Goal: Task Accomplishment & Management: Use online tool/utility

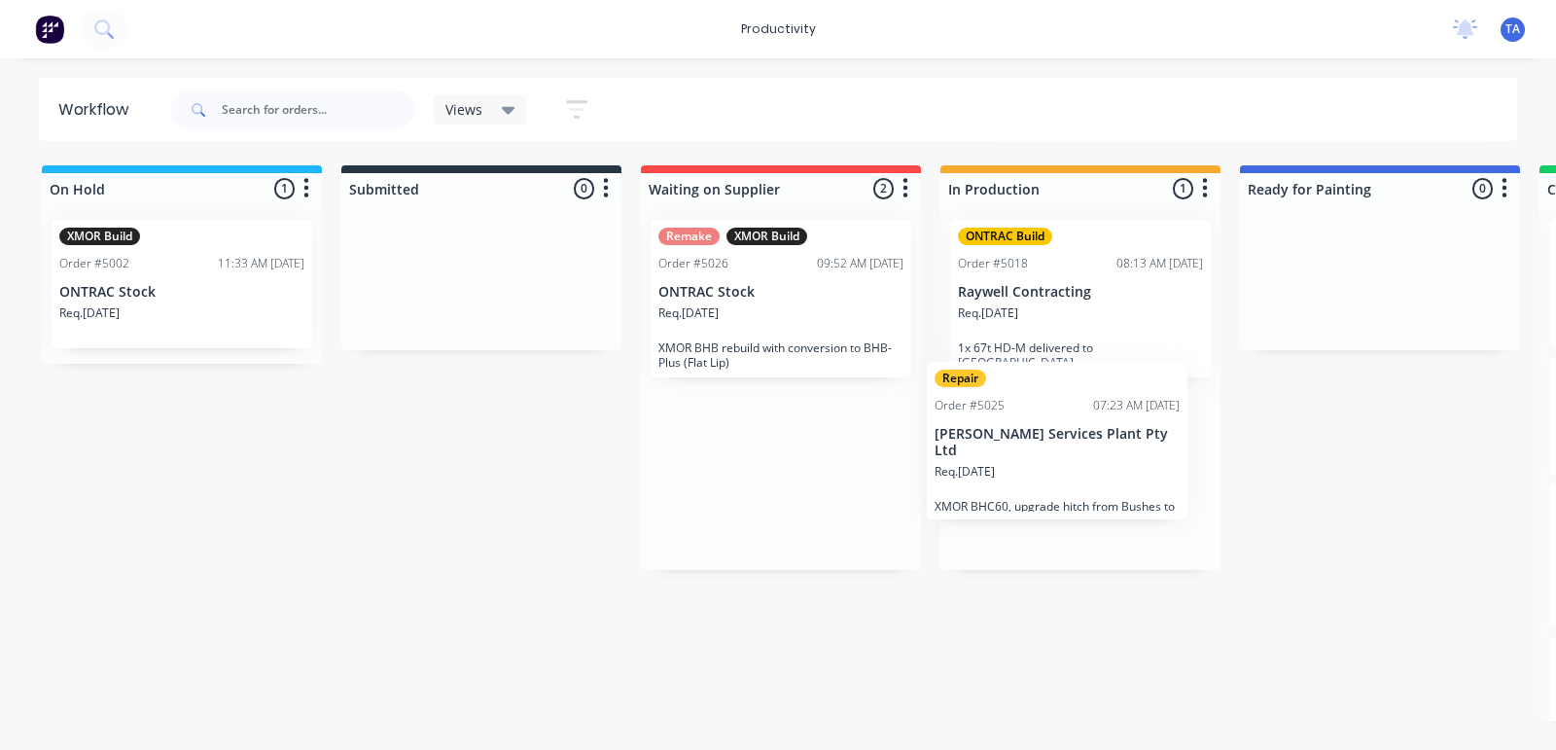
drag, startPoint x: 820, startPoint y: 307, endPoint x: 1100, endPoint y: 461, distance: 319.4
click at [1100, 461] on div "On Hold 1 Sort By Created date Required date Order number Customer name Most re…" at bounding box center [1183, 442] width 2397 height 555
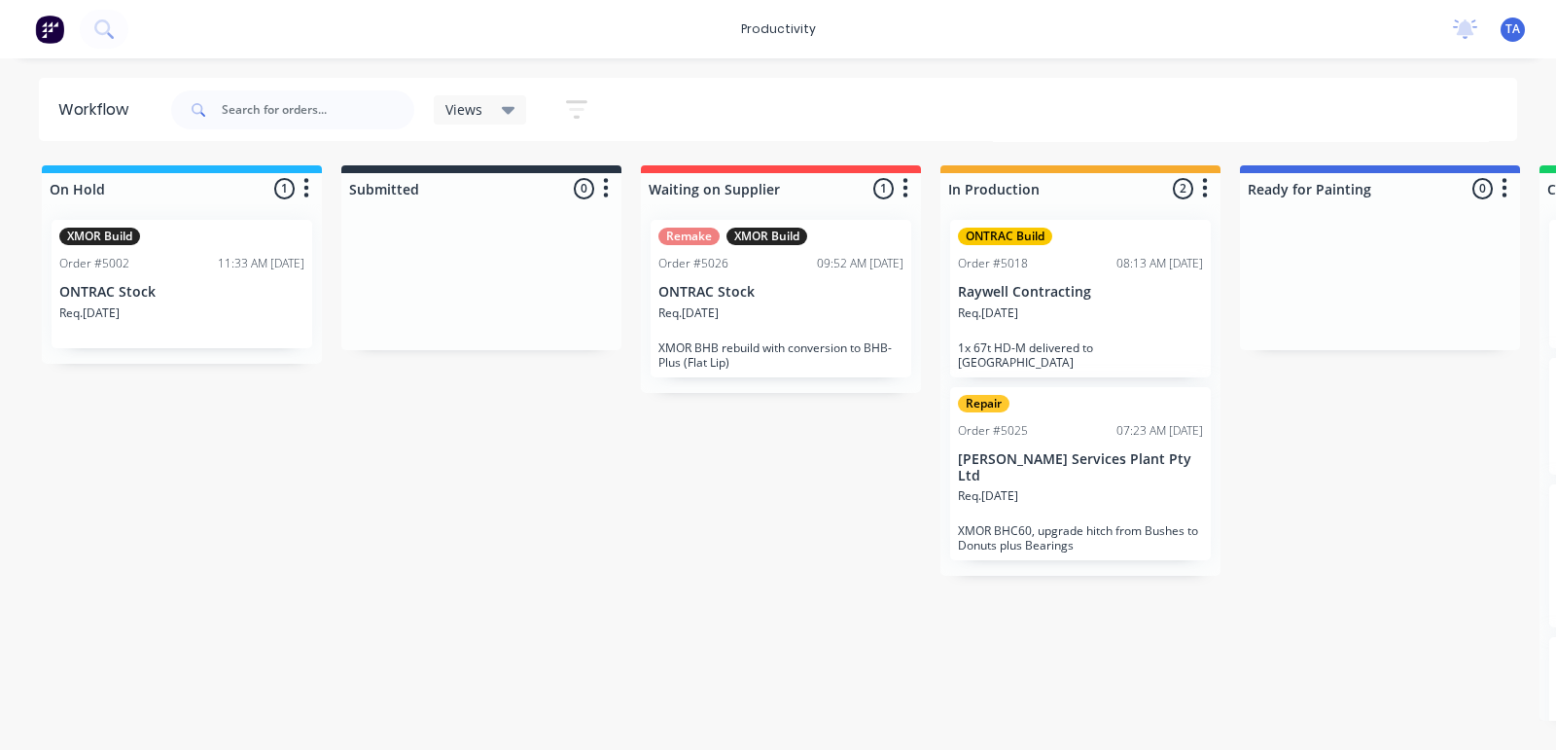
click at [1045, 451] on p "[PERSON_NAME] Services Plant Pty Ltd" at bounding box center [1080, 467] width 245 height 33
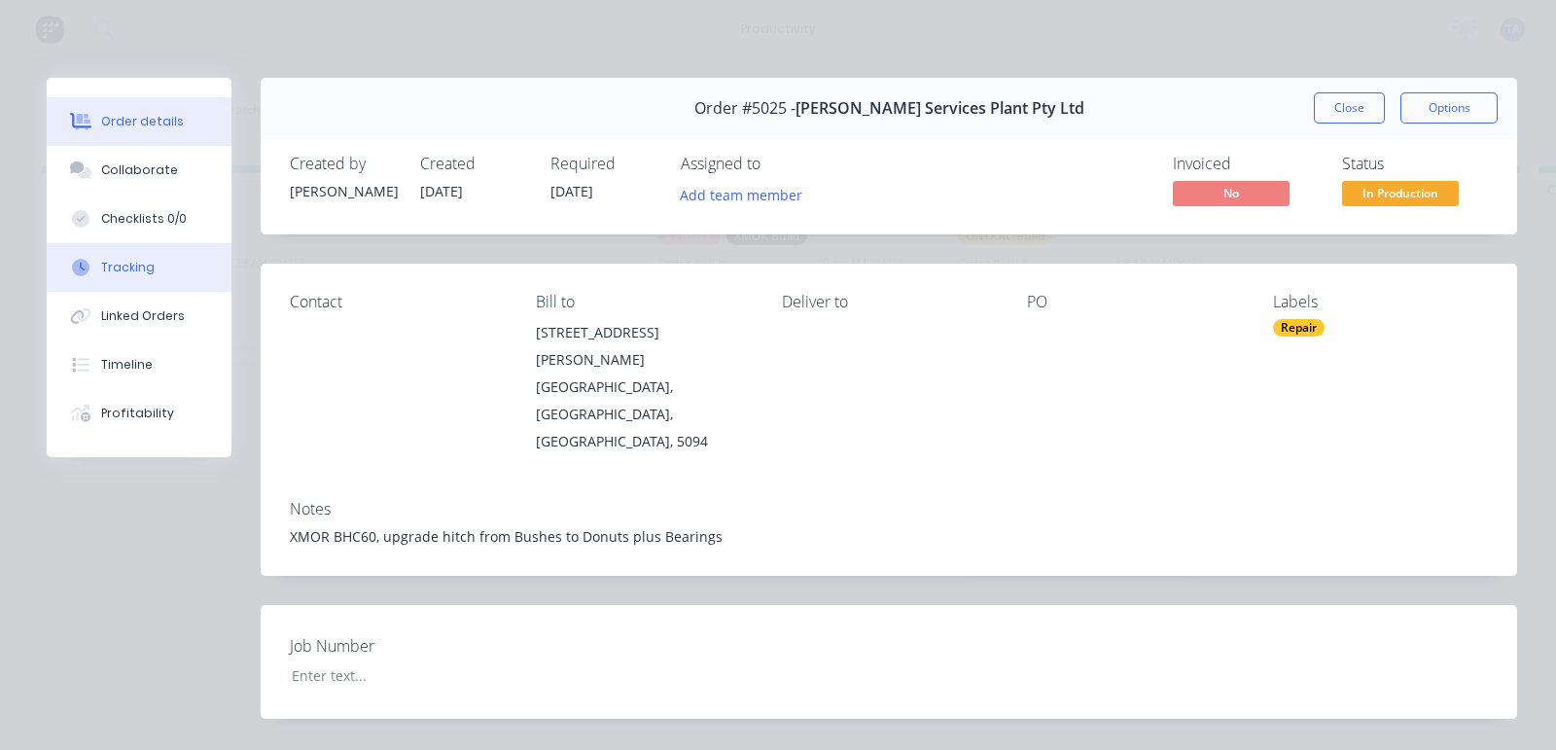
click at [137, 262] on div "Tracking" at bounding box center [127, 268] width 53 height 18
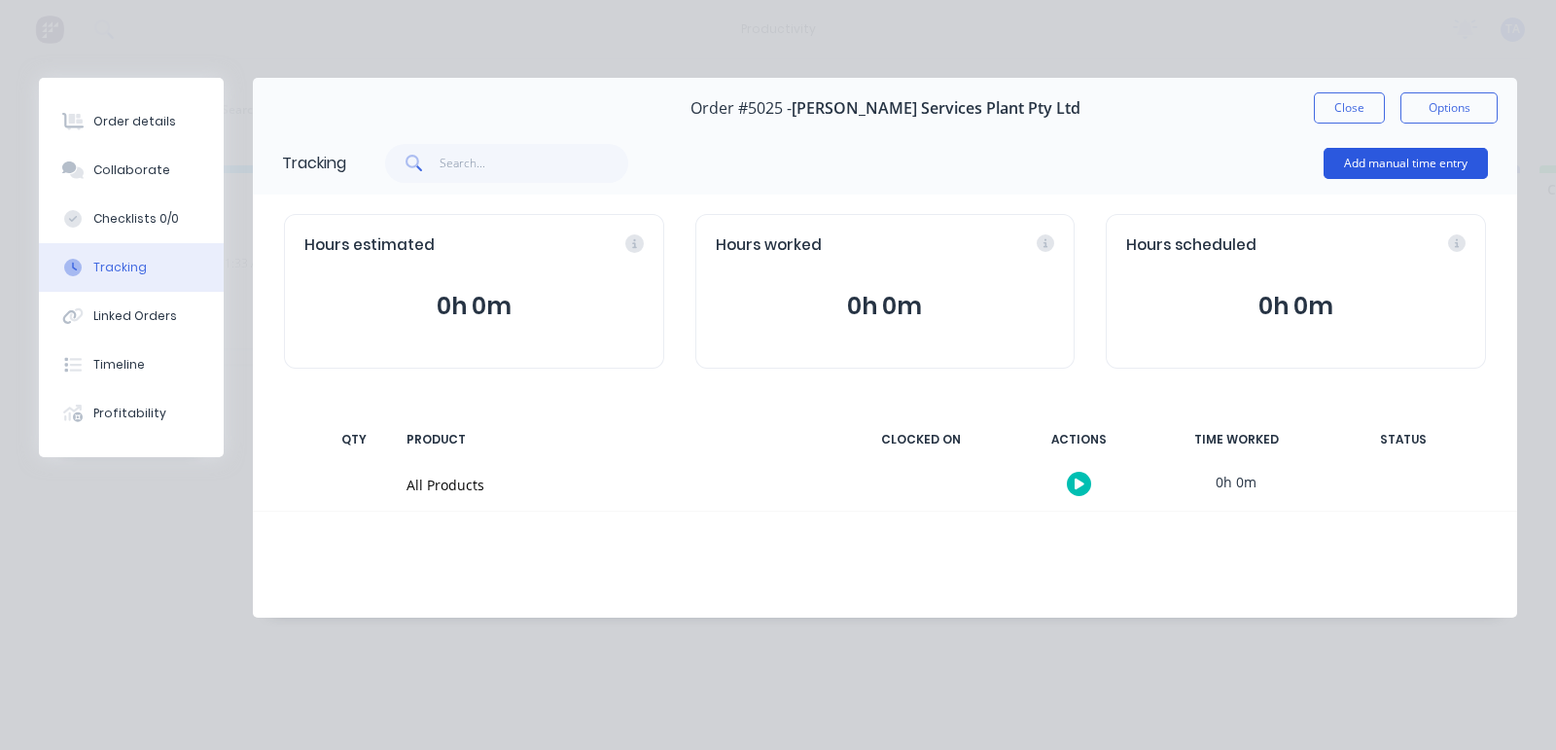
click at [1439, 156] on button "Add manual time entry" at bounding box center [1406, 163] width 164 height 31
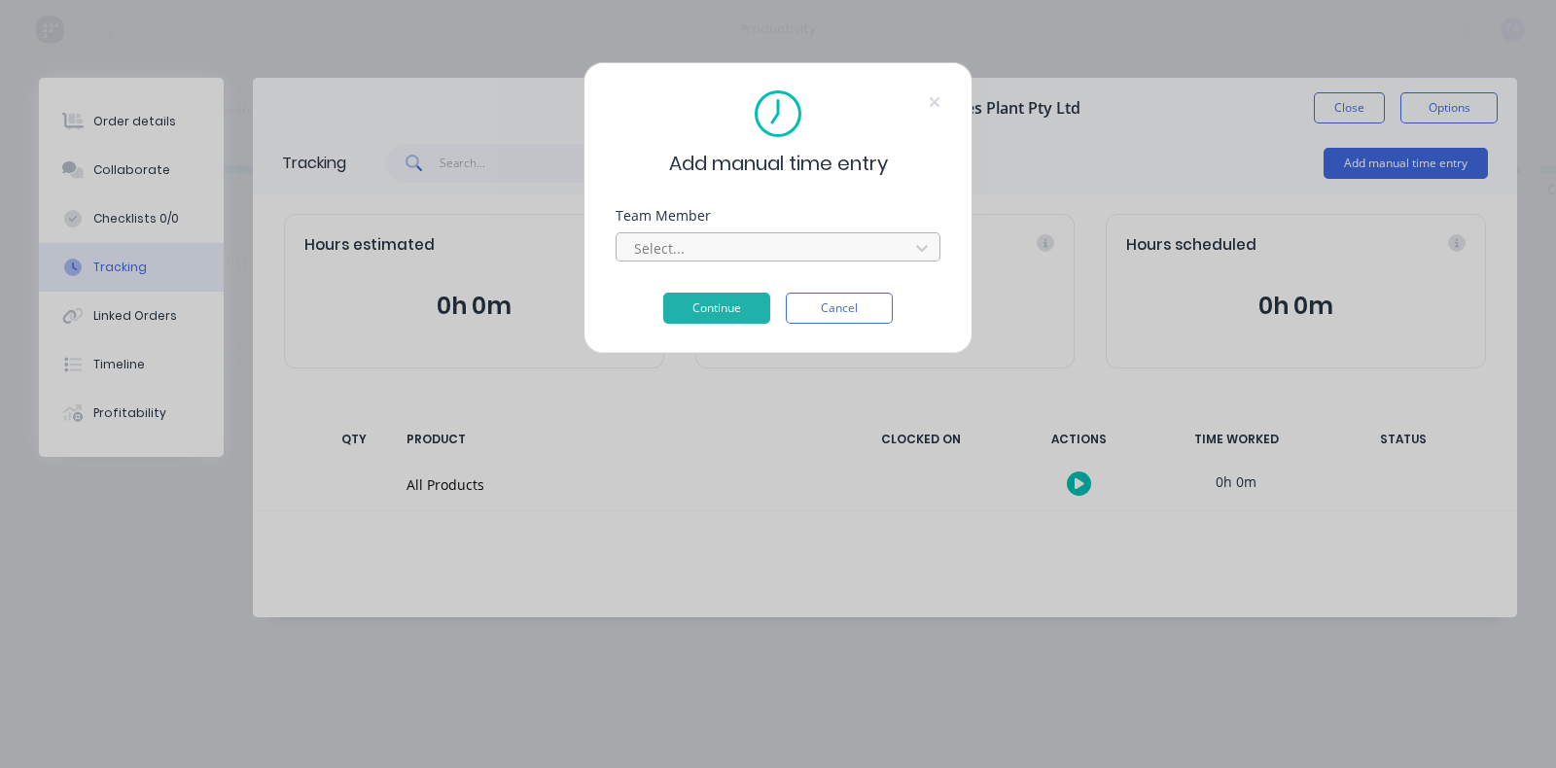
click at [836, 255] on div at bounding box center [765, 248] width 266 height 24
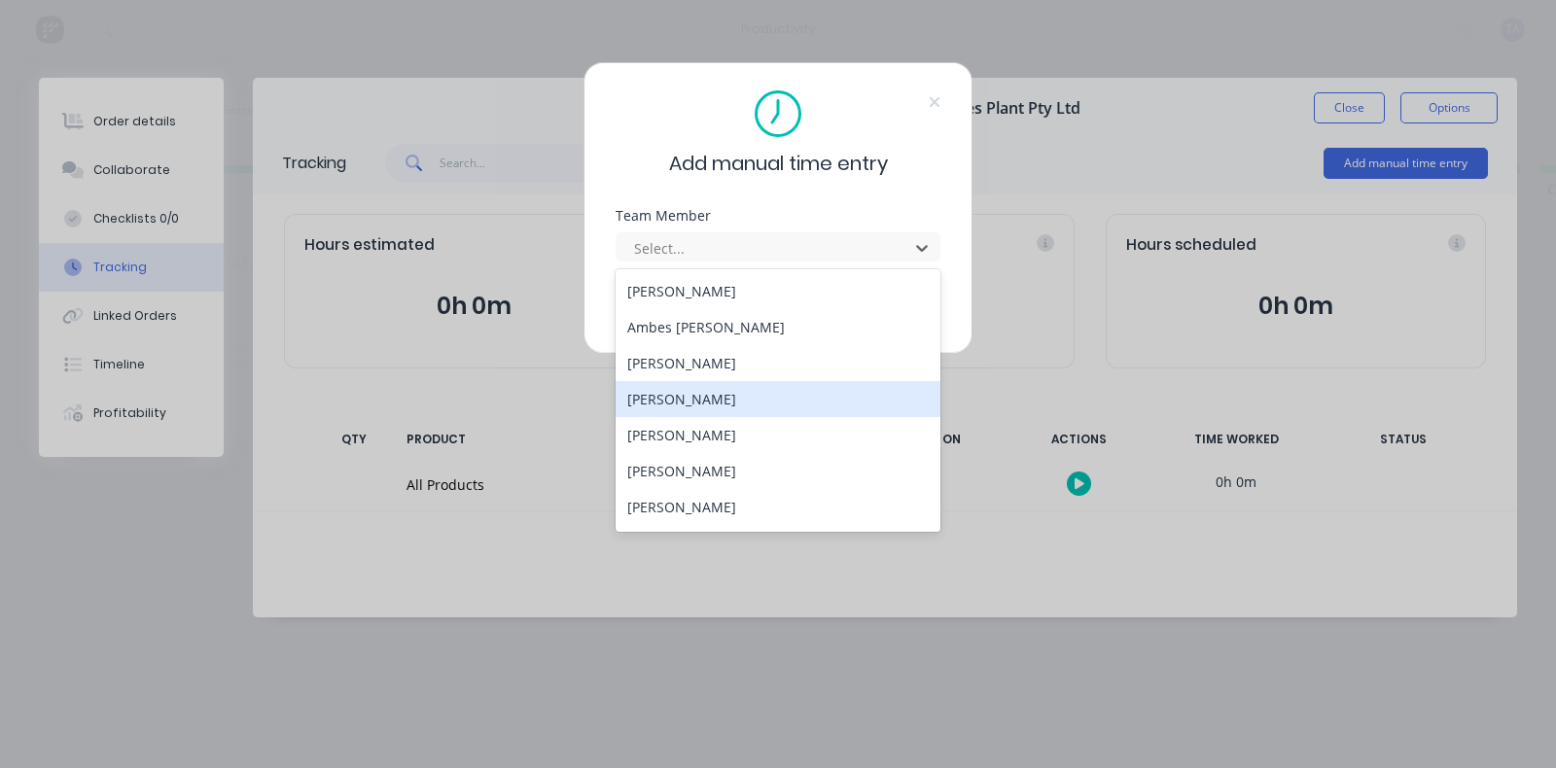
click at [724, 395] on div "[PERSON_NAME]" at bounding box center [778, 399] width 325 height 36
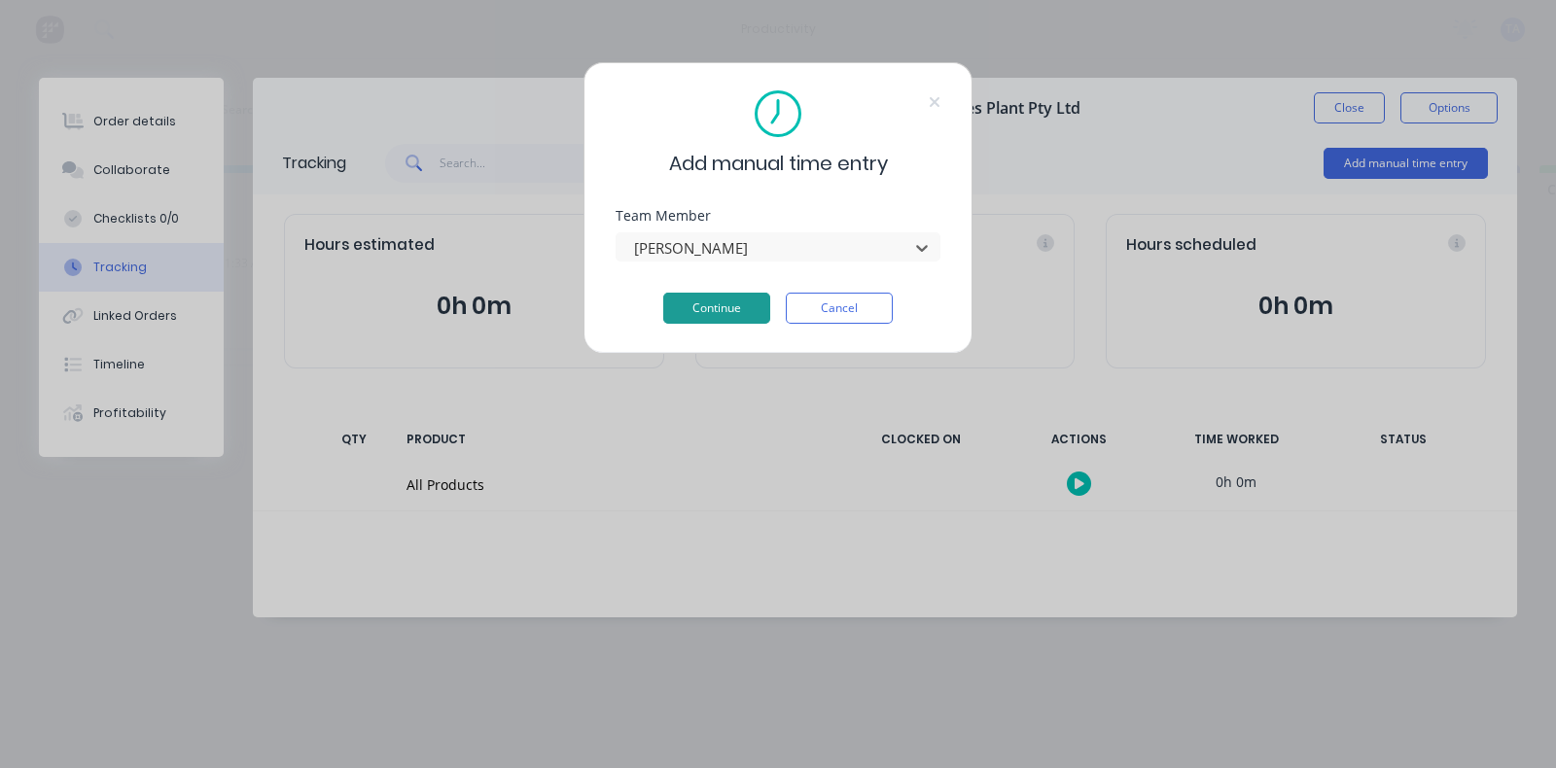
click at [719, 300] on button "Continue" at bounding box center [716, 308] width 107 height 31
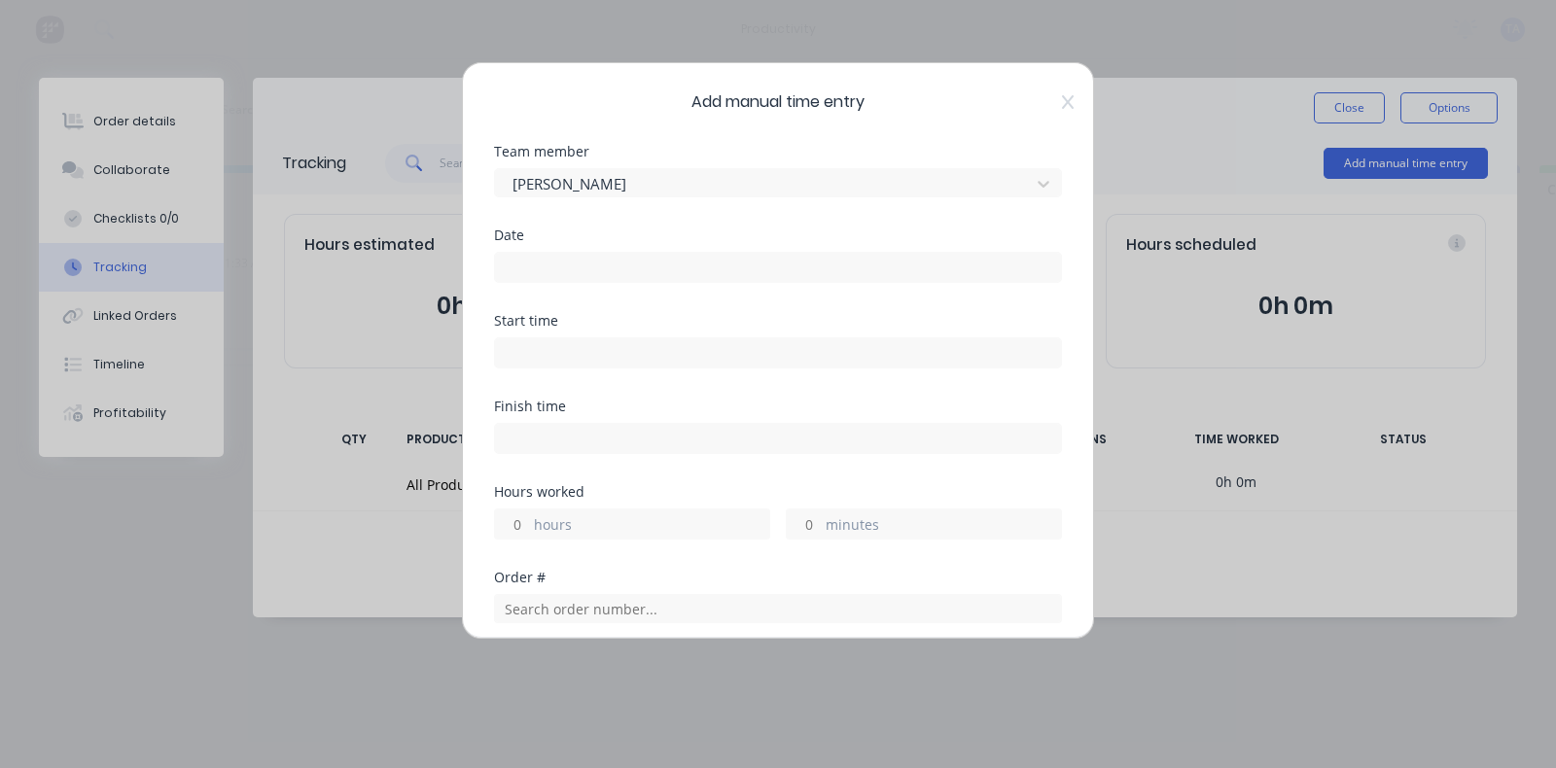
click at [523, 271] on input at bounding box center [778, 267] width 566 height 29
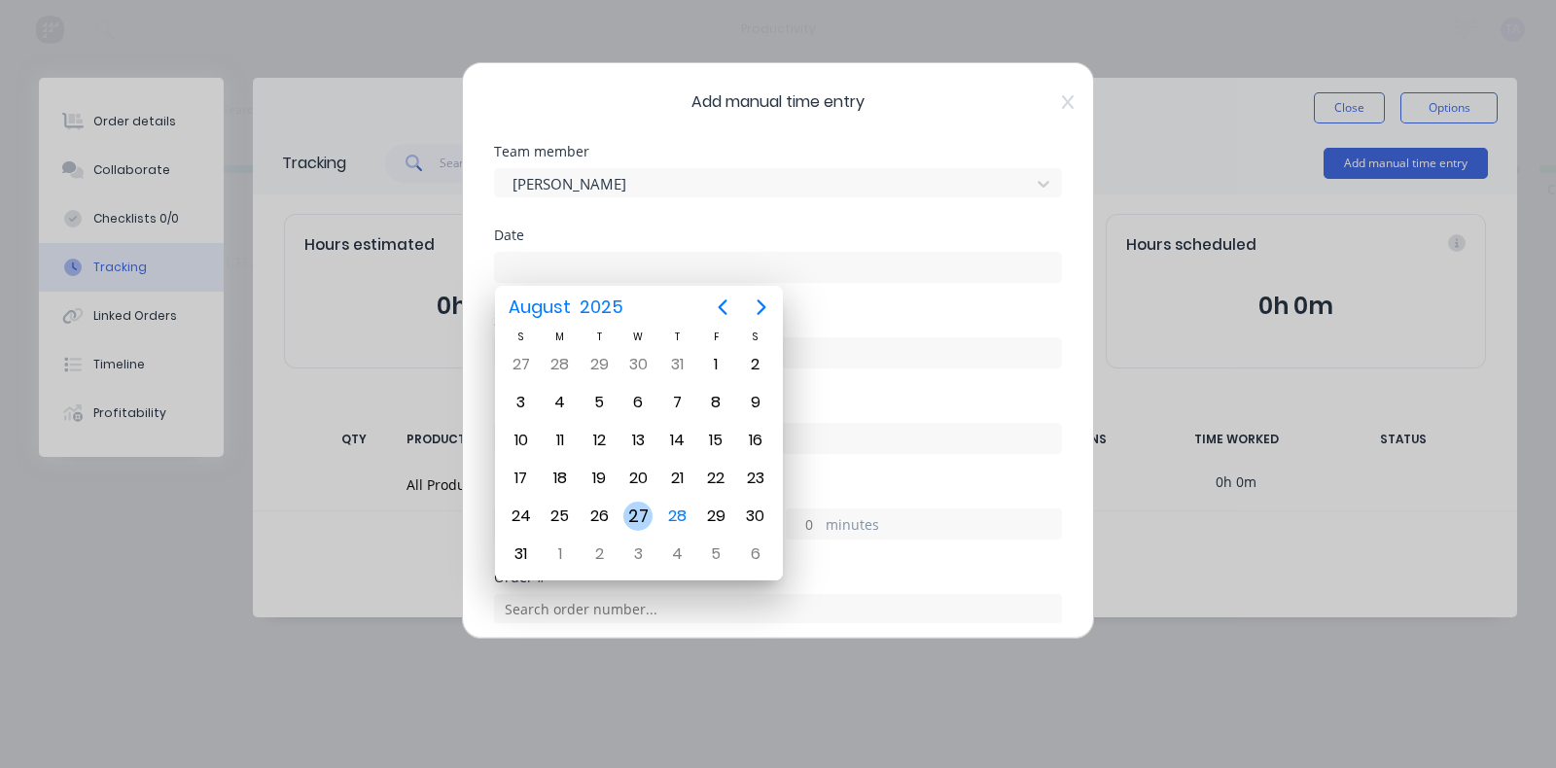
click at [648, 506] on div "27" at bounding box center [637, 516] width 29 height 29
type input "[DATE]"
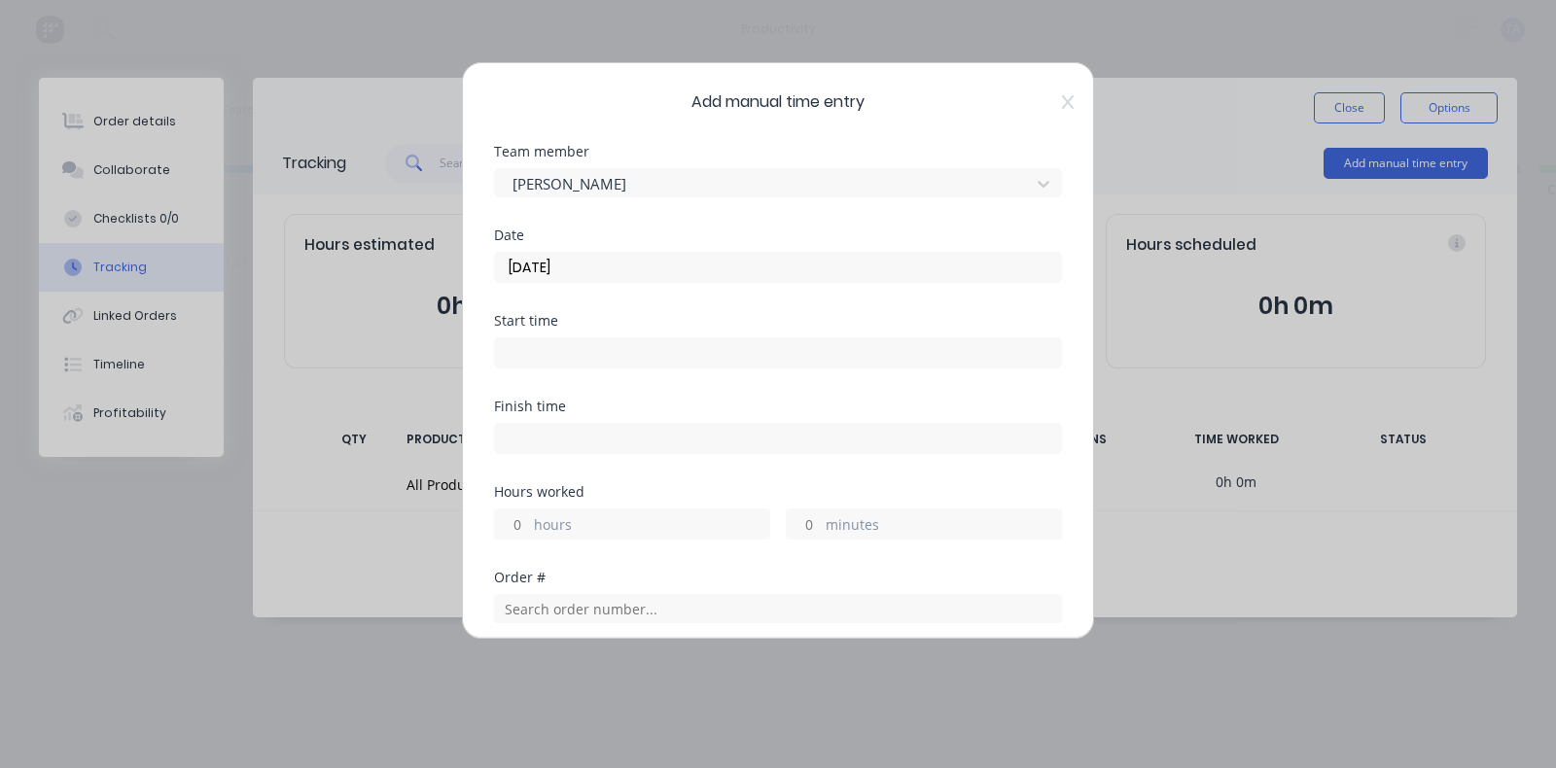
click at [583, 352] on input at bounding box center [778, 352] width 566 height 29
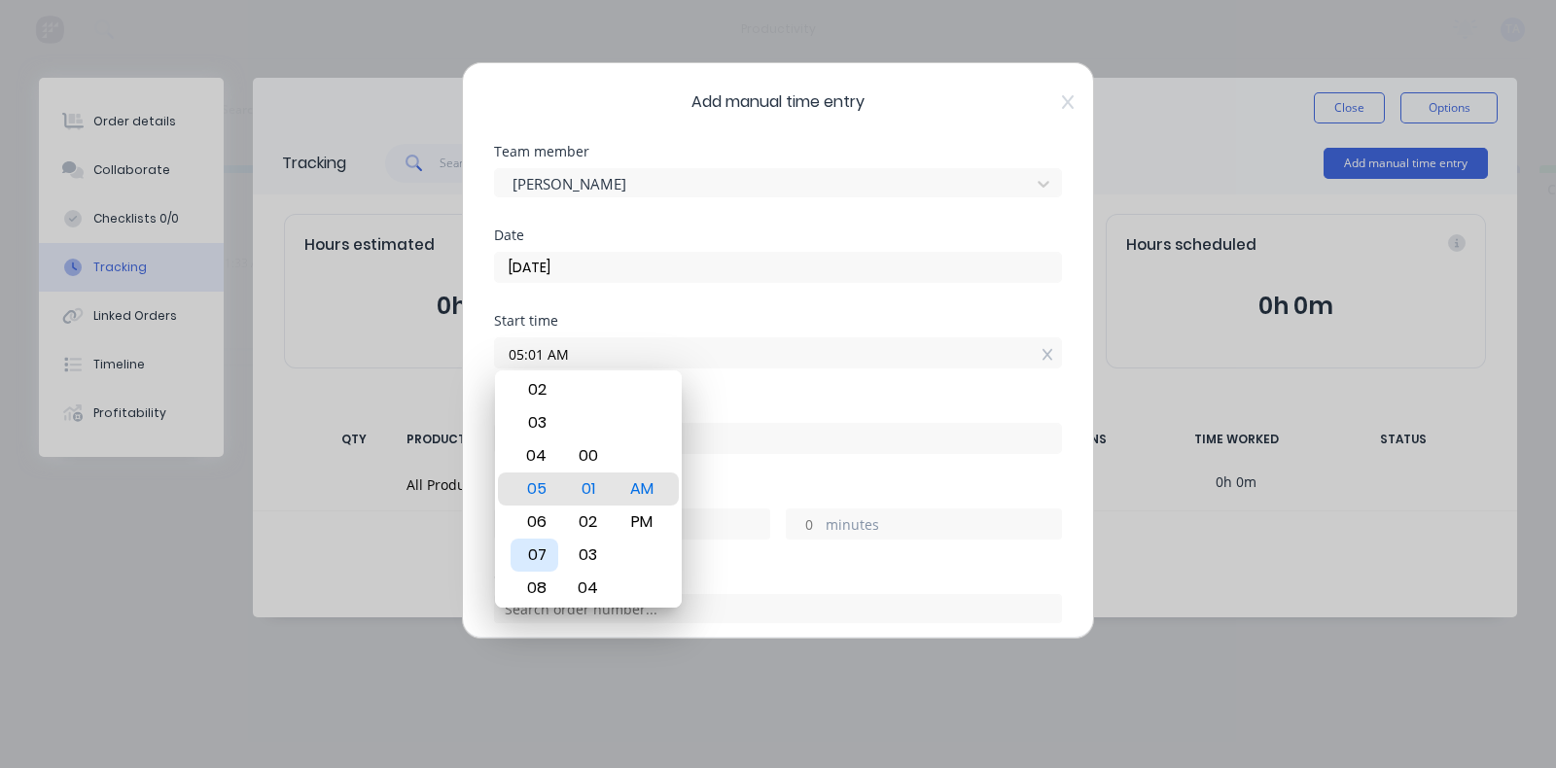
click at [546, 561] on div "07" at bounding box center [535, 555] width 48 height 33
click at [592, 460] on div "30" at bounding box center [588, 456] width 48 height 33
type input "07:30 AM"
click at [816, 475] on div "Finish time" at bounding box center [778, 443] width 568 height 86
click at [738, 435] on input at bounding box center [778, 438] width 566 height 29
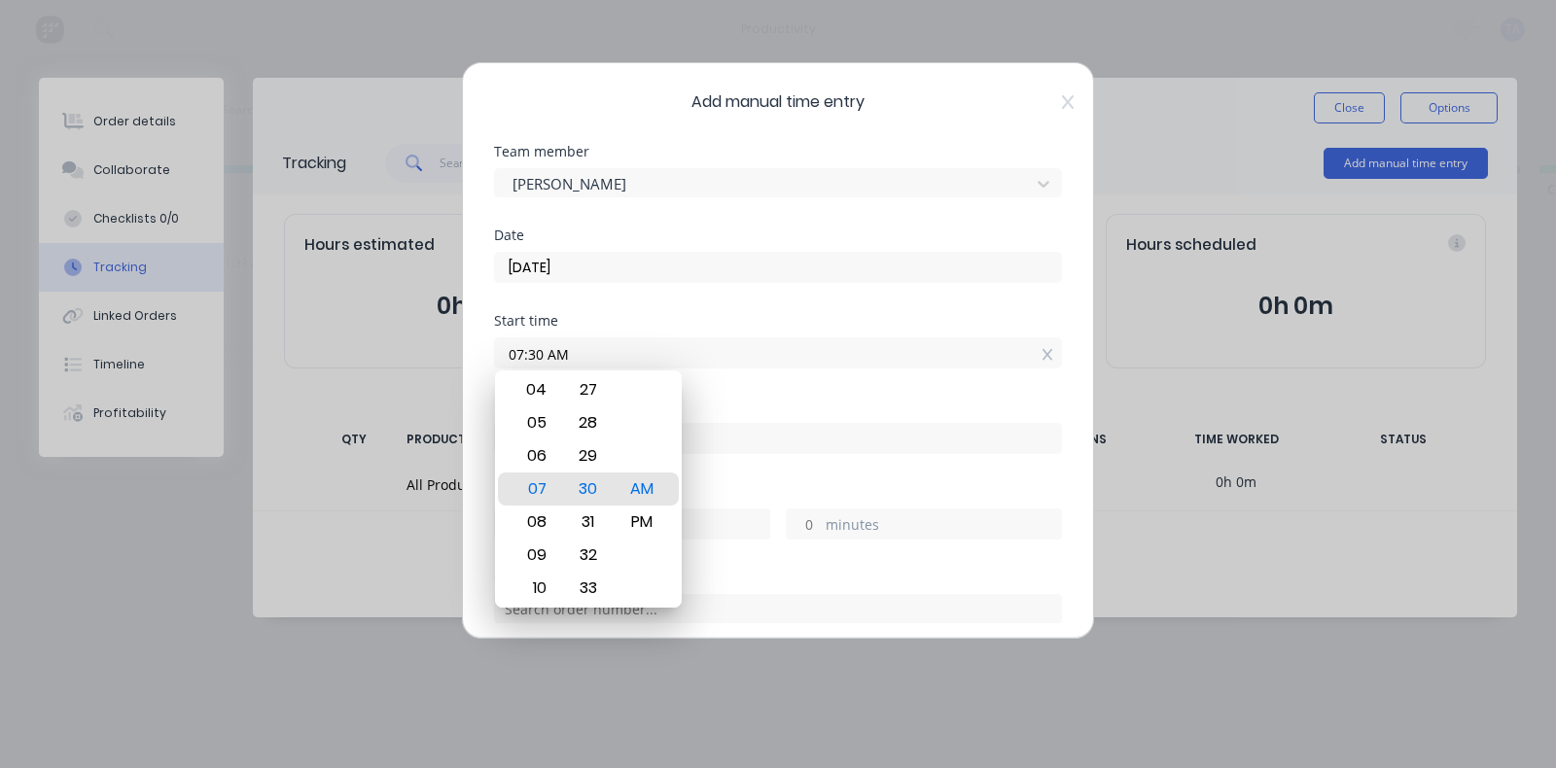
type input "05:01 AM"
type input "21"
type input "31"
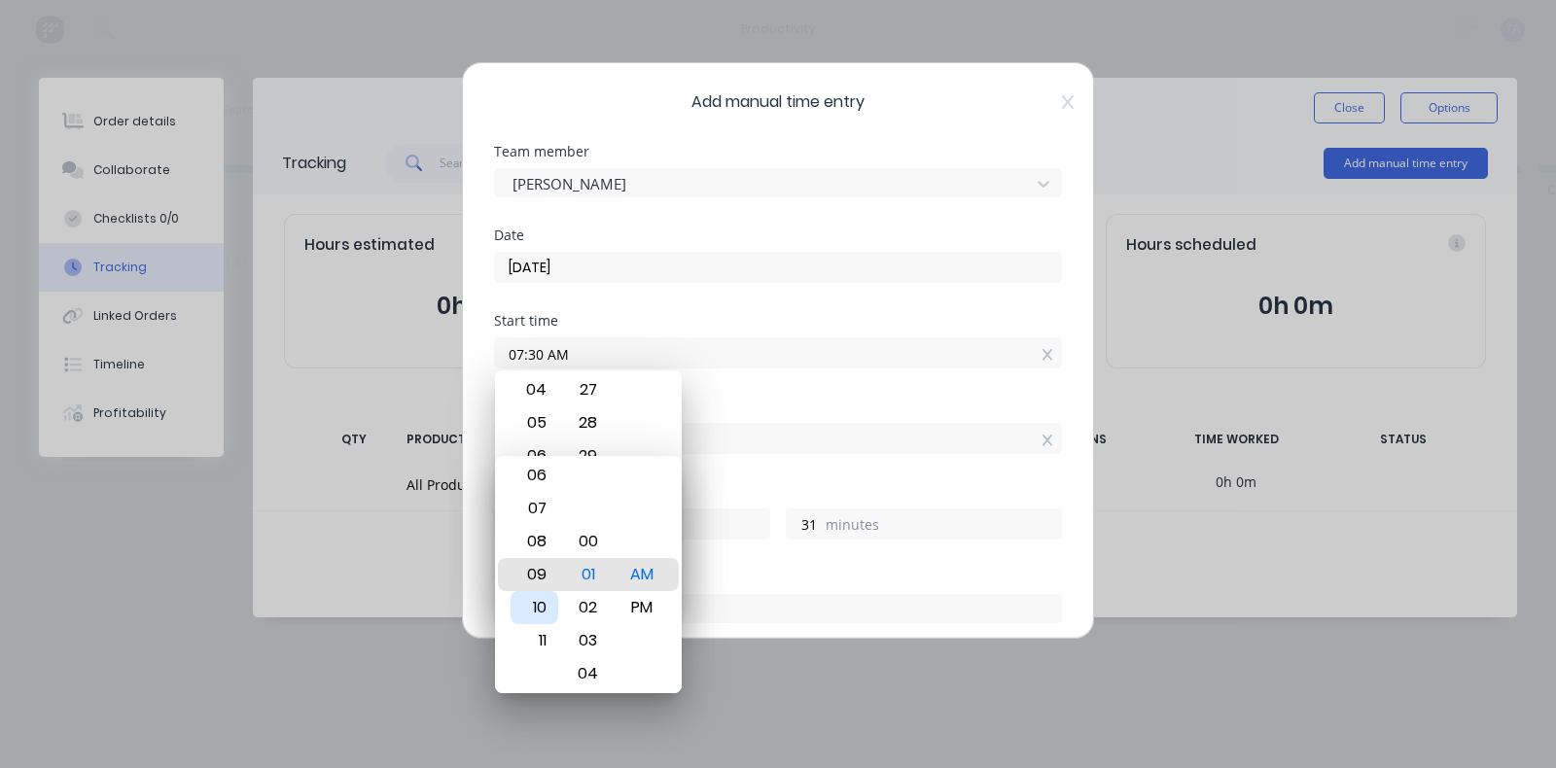
type input "11:01 AM"
type input "3"
type input "05:01 AM"
type input "21"
type input "12:01 AM"
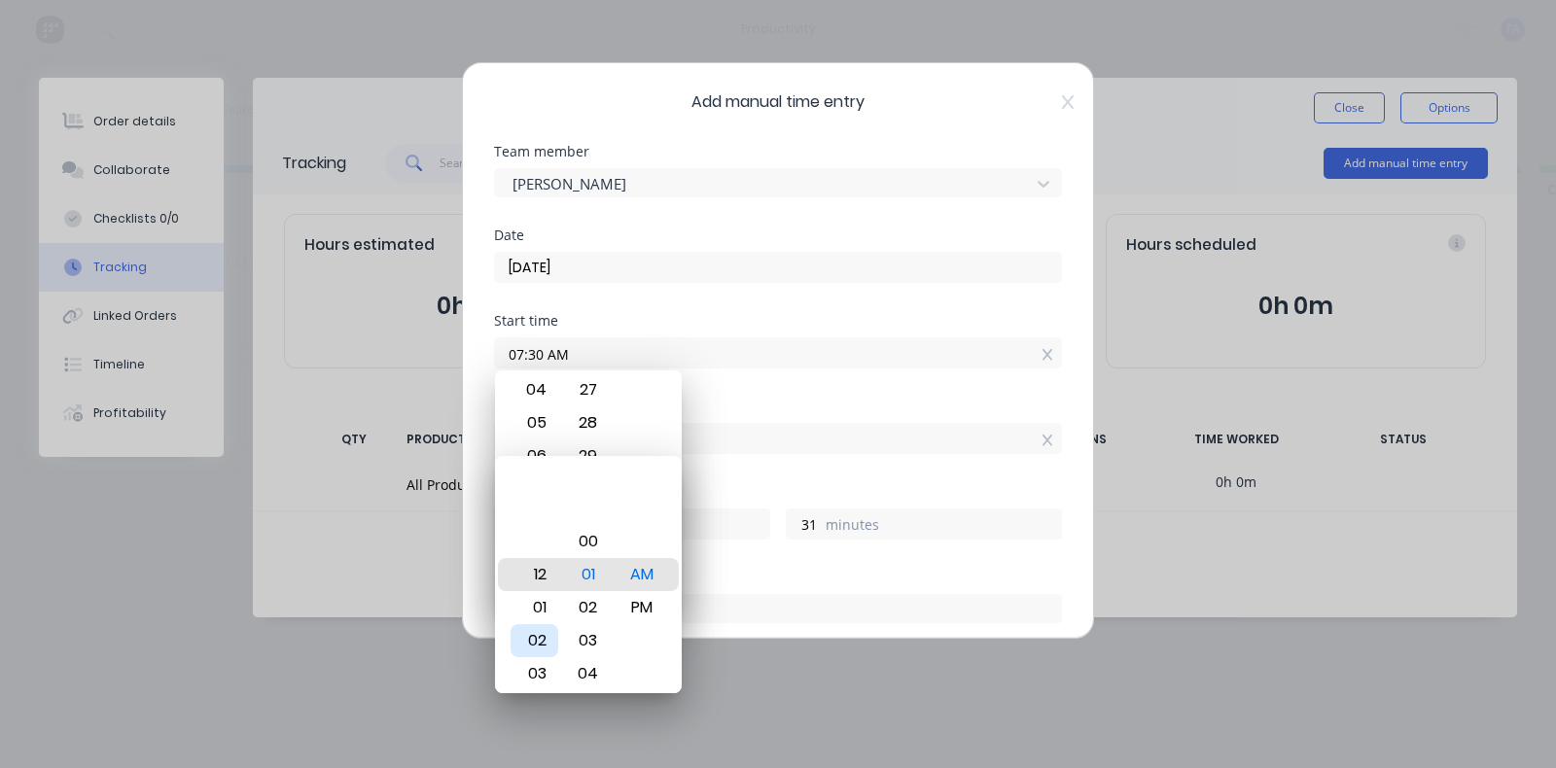
type input "16"
click at [544, 574] on div "12" at bounding box center [535, 574] width 48 height 33
type input "12:07 AM"
type input "37"
type input "12:16 AM"
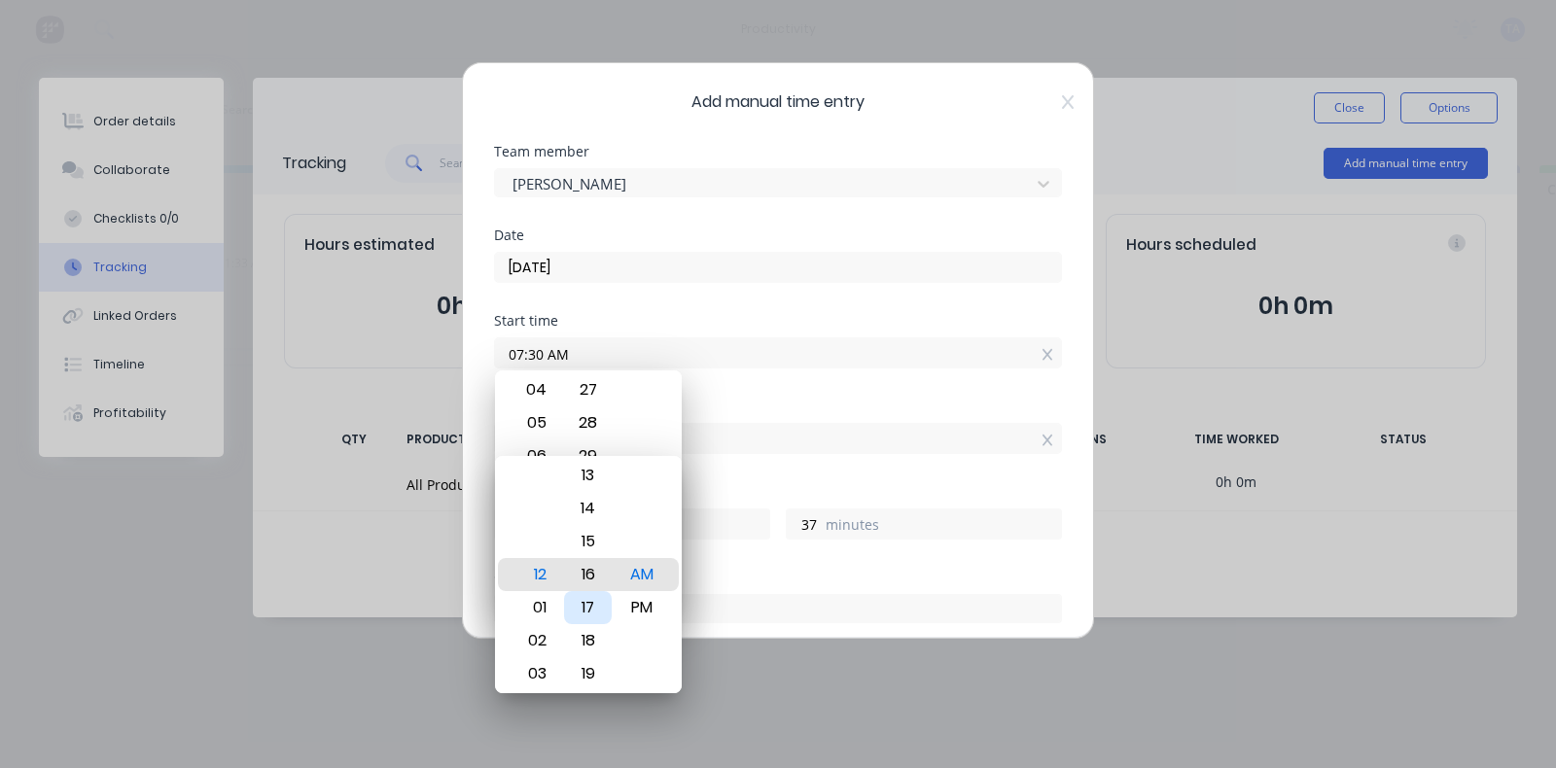
type input "46"
type input "12:23 AM"
type input "53"
type input "12:30 AM"
type input "17"
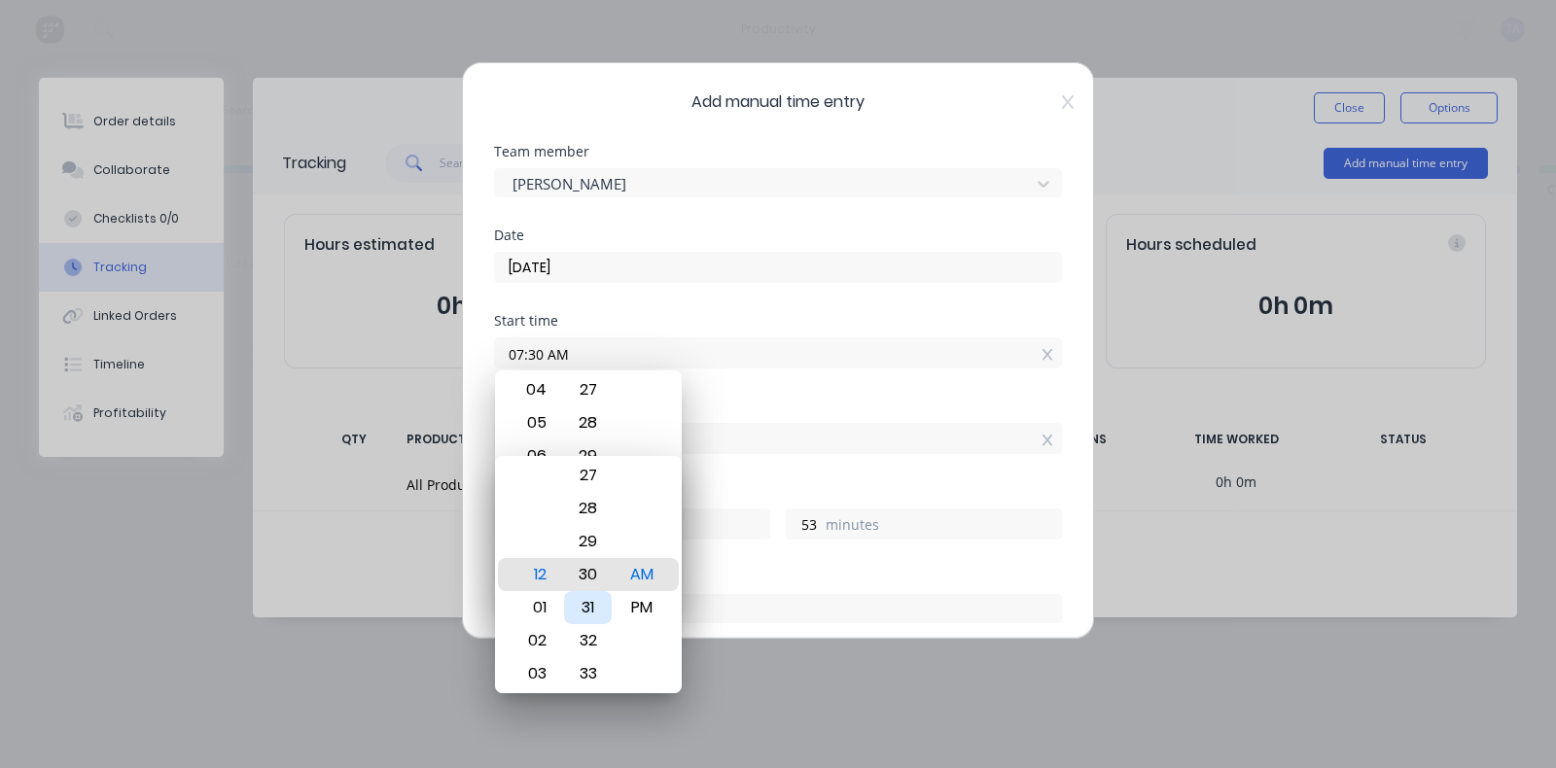
type input "0"
click at [593, 569] on div "30" at bounding box center [588, 574] width 48 height 33
click at [661, 604] on div "PM" at bounding box center [642, 607] width 48 height 33
type input "12:30 PM"
type input "5"
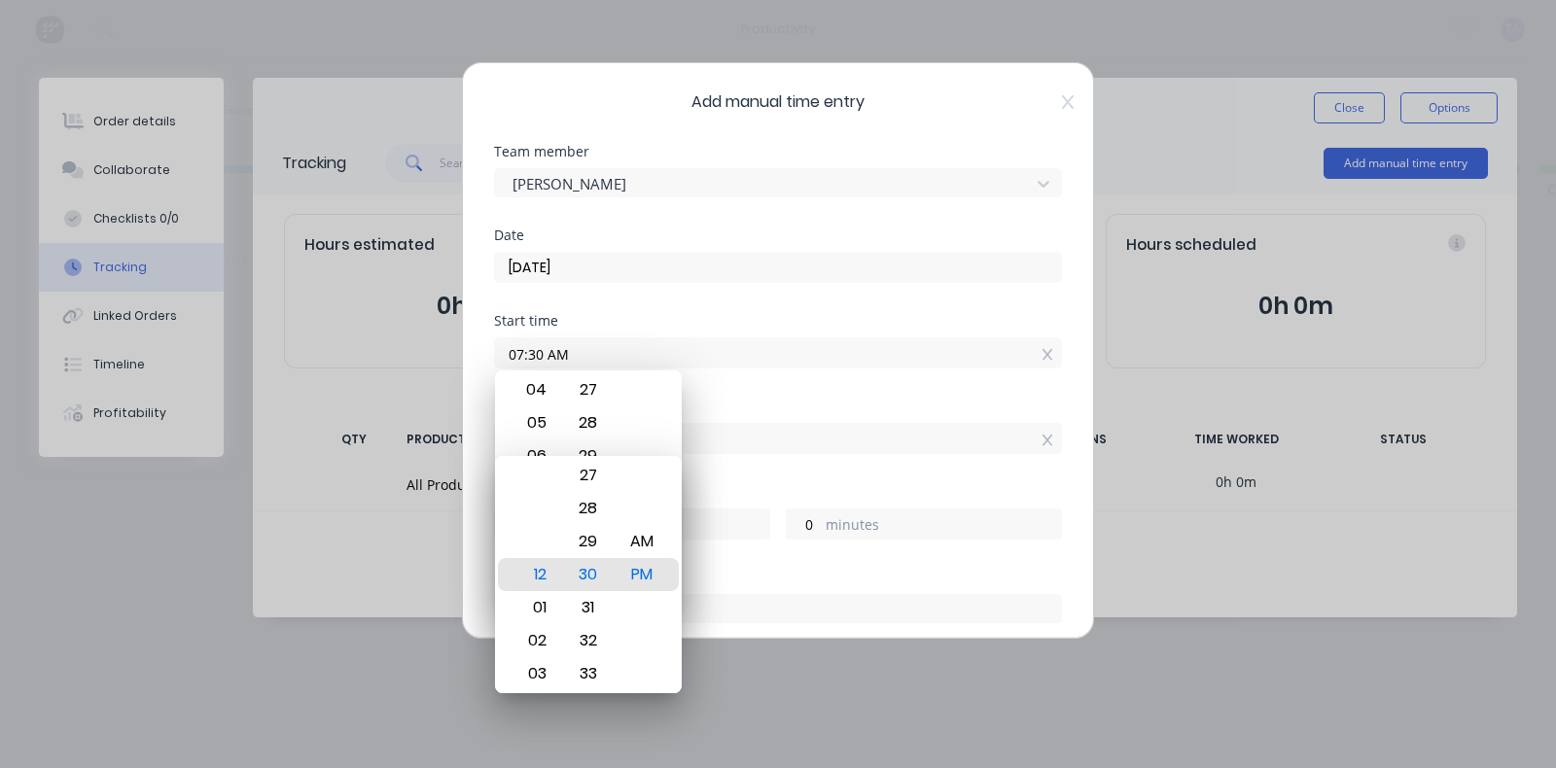
click at [762, 485] on div "Hours worked" at bounding box center [778, 492] width 568 height 14
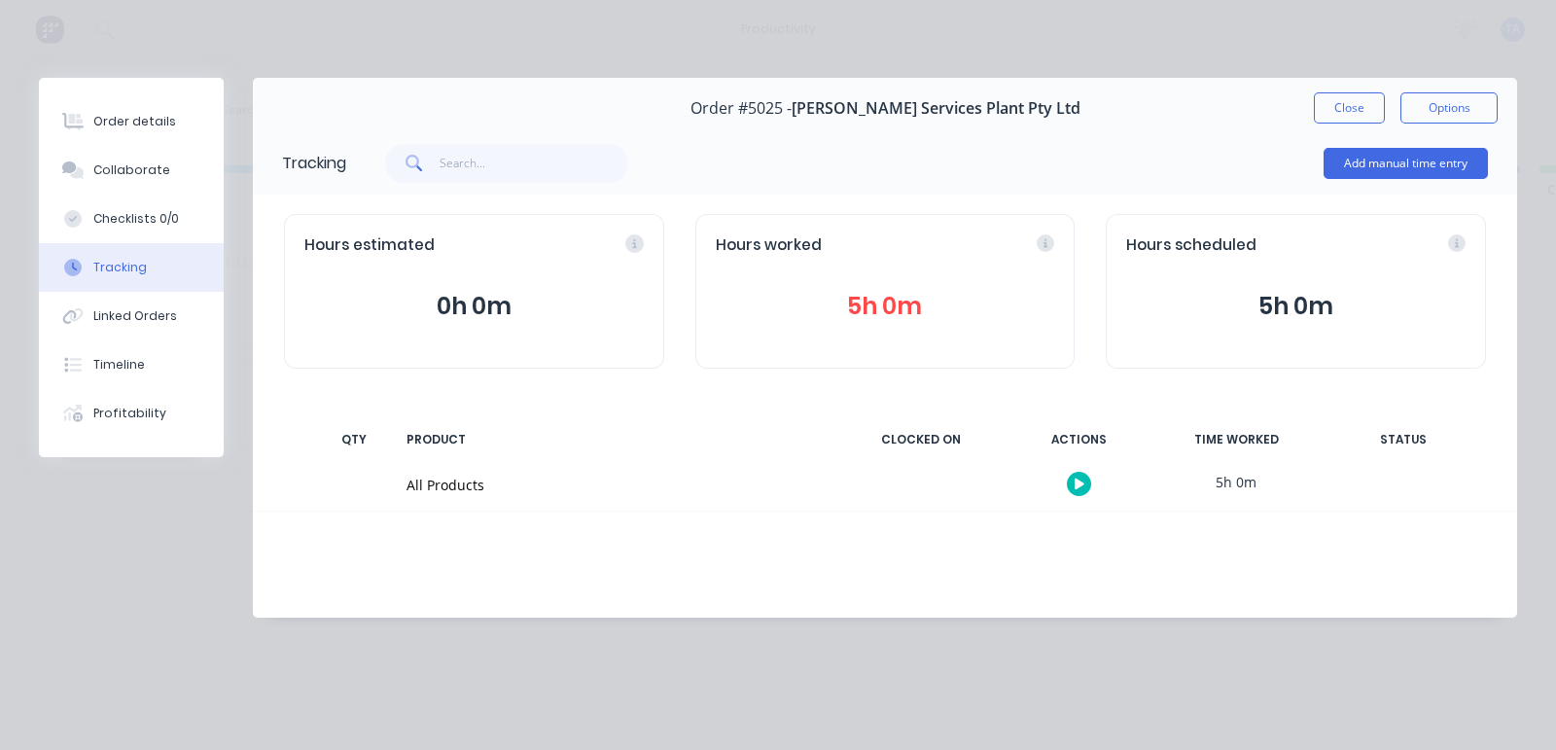
click at [1077, 473] on button "button" at bounding box center [1079, 484] width 24 height 24
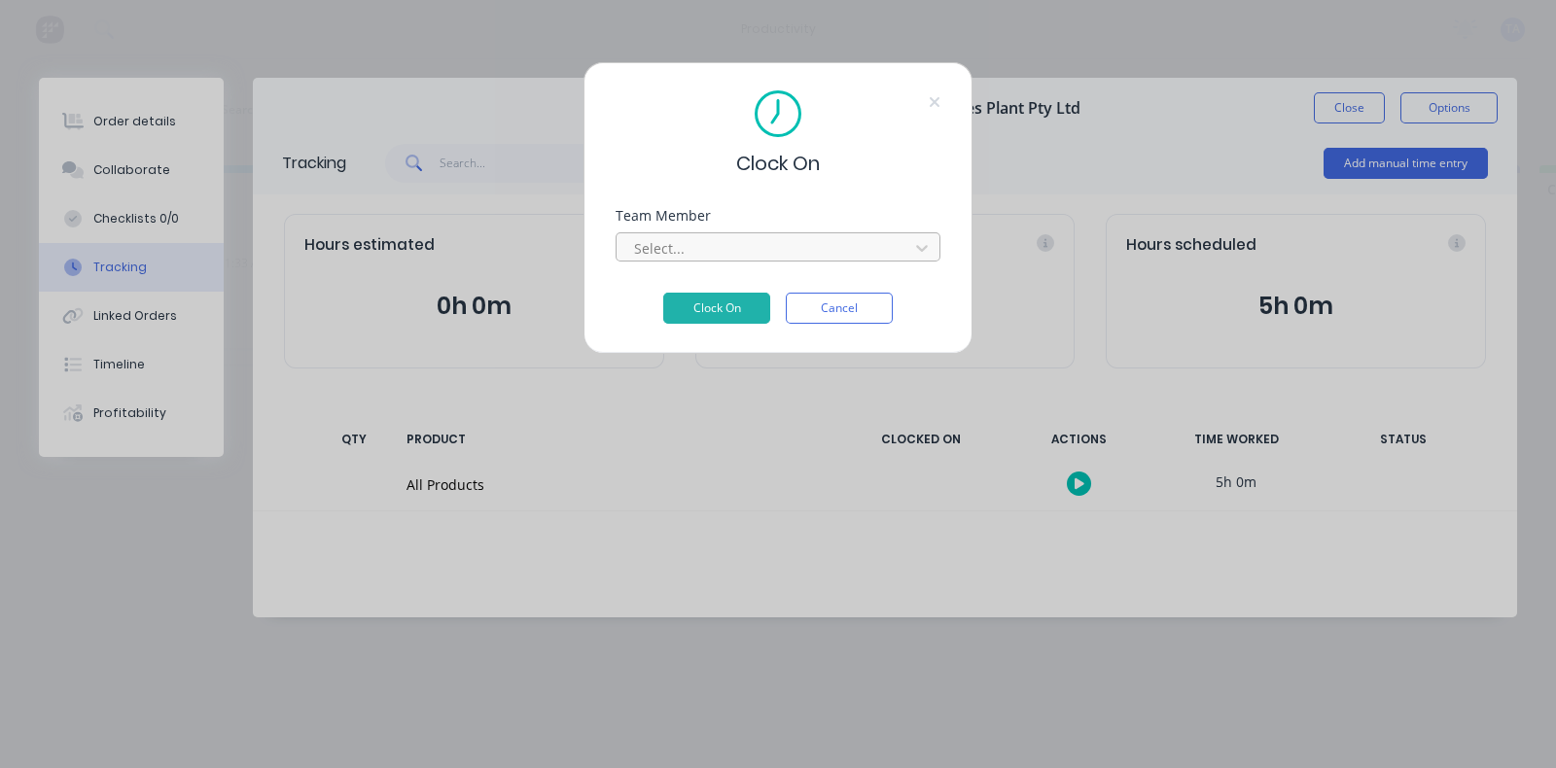
click at [689, 248] on div at bounding box center [765, 248] width 266 height 24
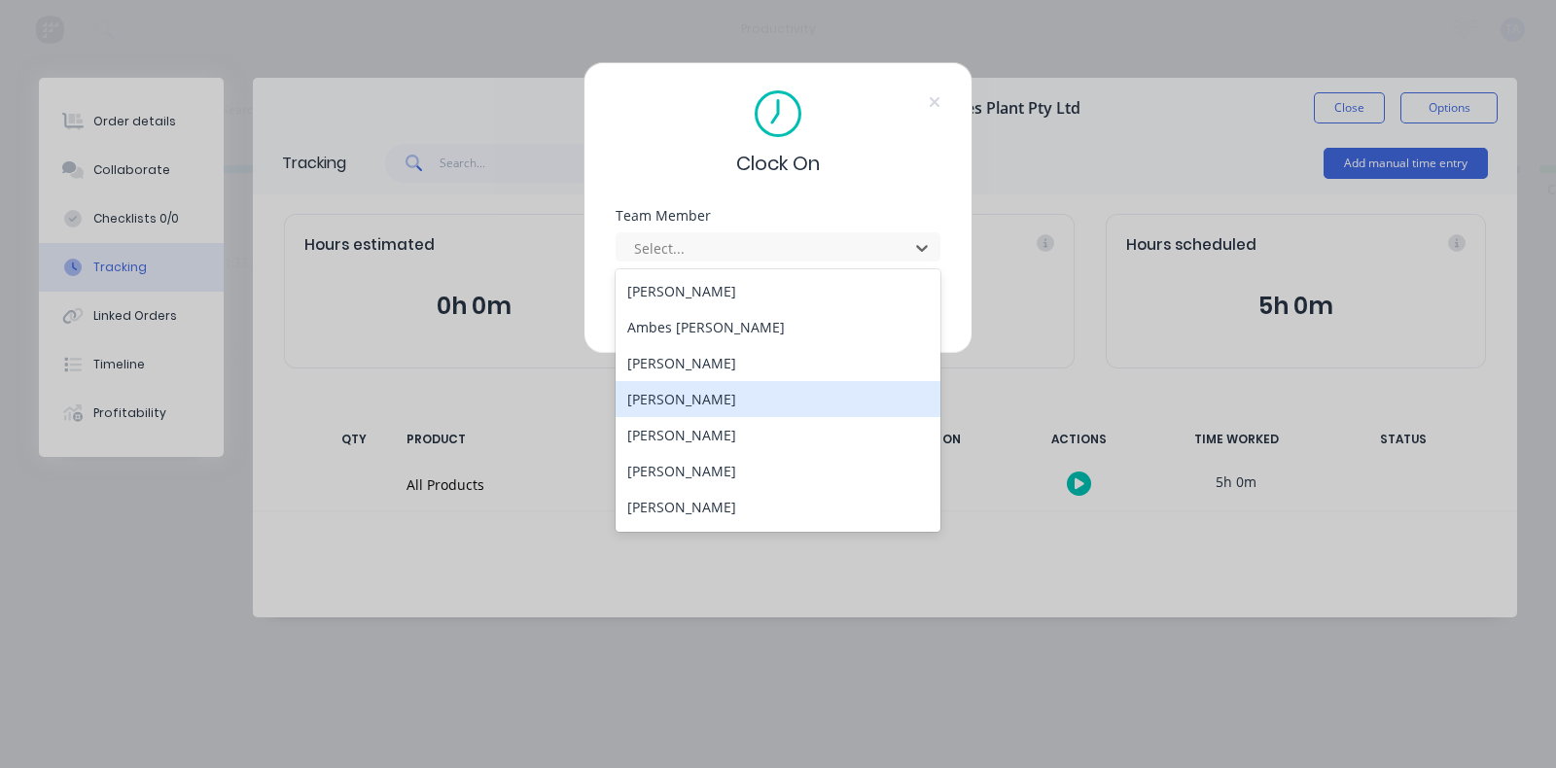
click at [666, 394] on div "[PERSON_NAME]" at bounding box center [778, 399] width 325 height 36
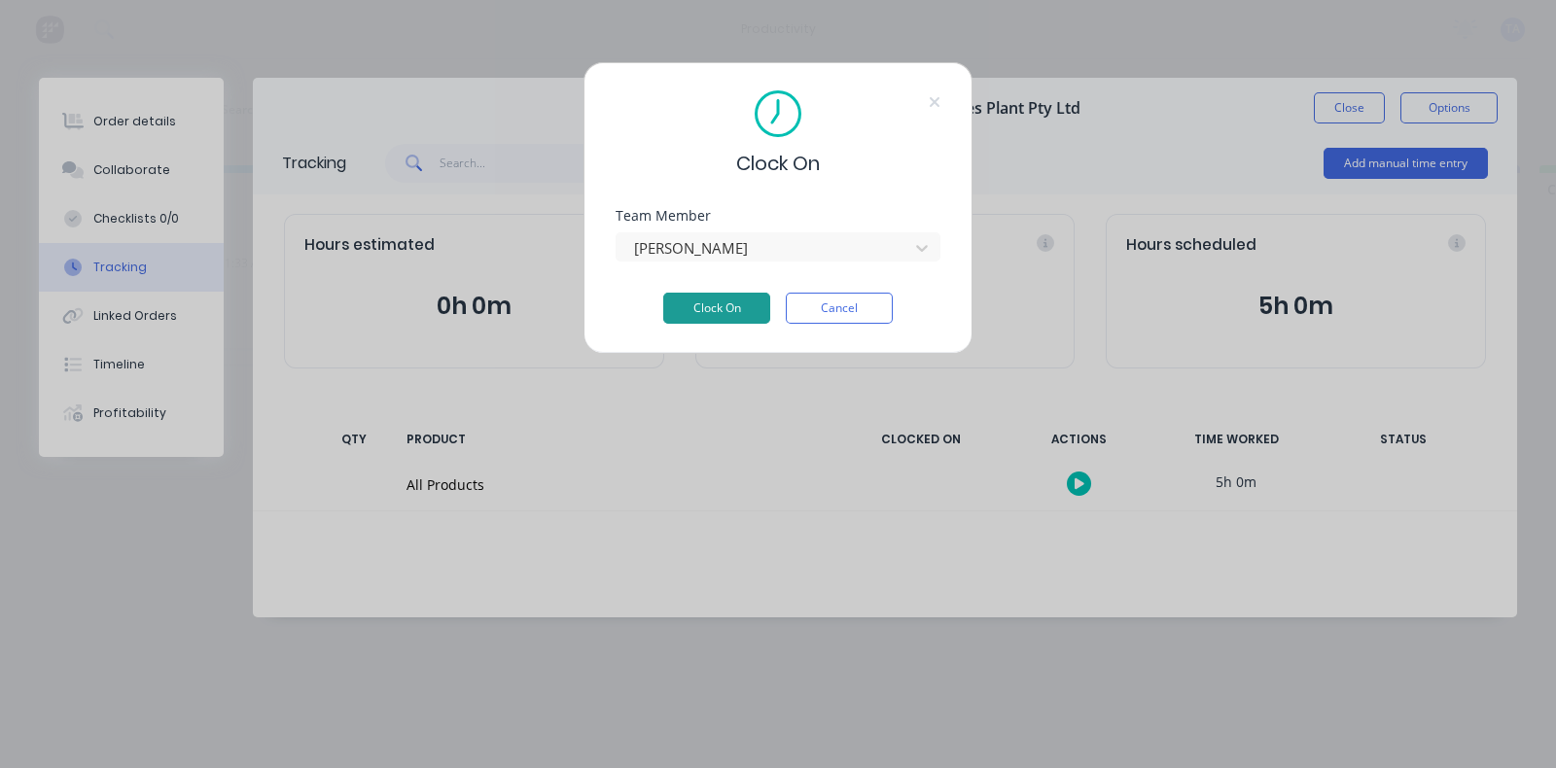
click at [711, 299] on button "Clock On" at bounding box center [716, 308] width 107 height 31
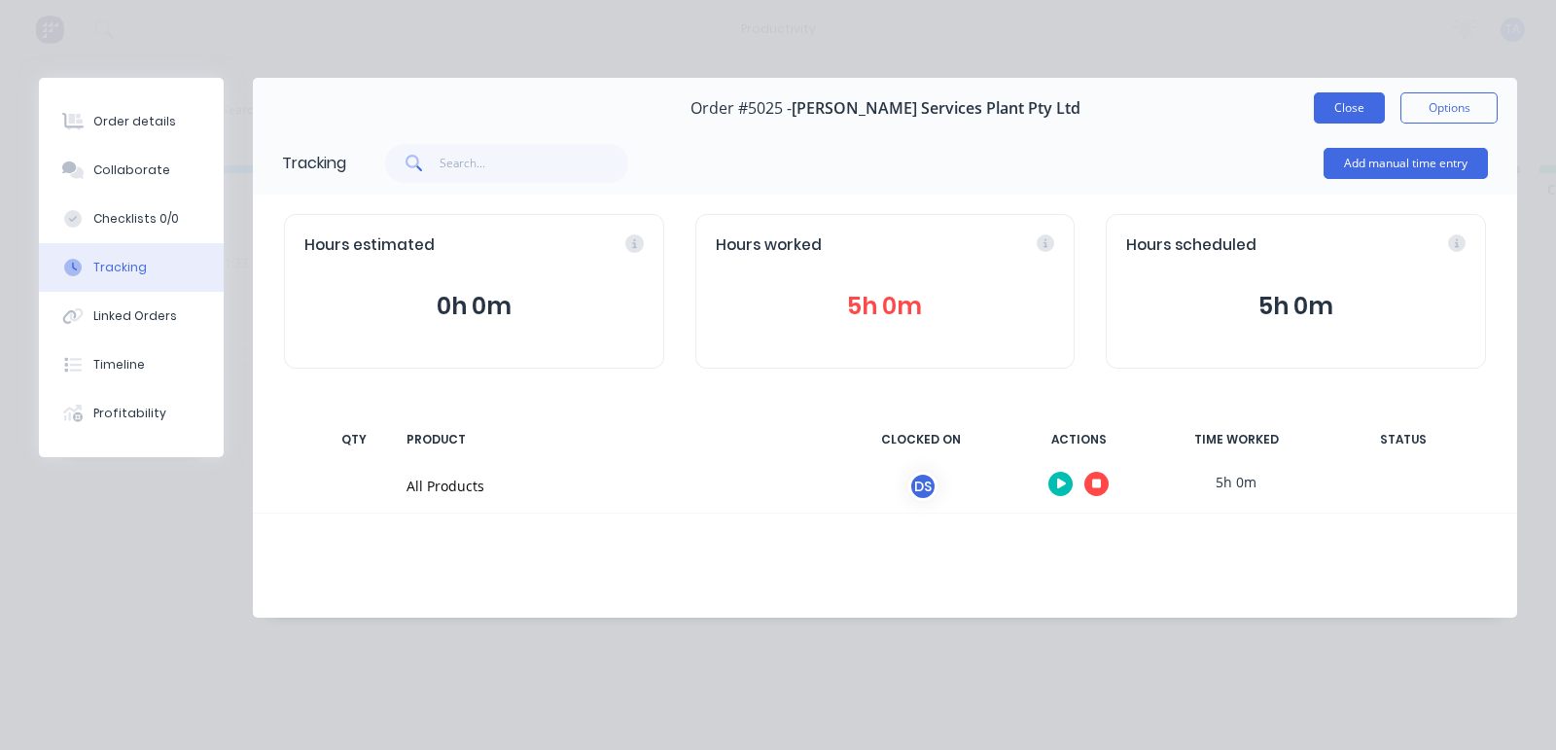
click at [1369, 103] on button "Close" at bounding box center [1349, 107] width 71 height 31
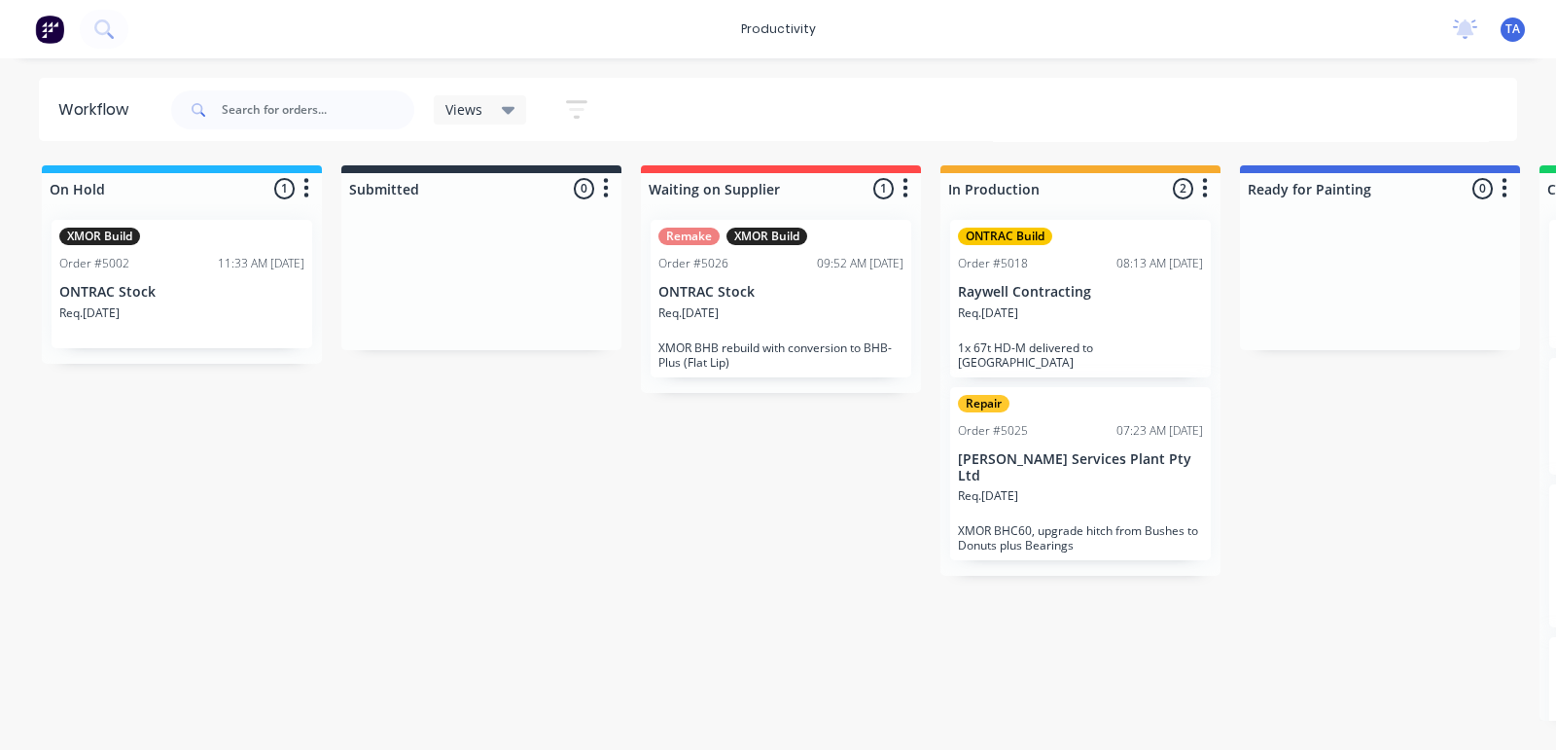
click at [1069, 308] on div "Req. [DATE]" at bounding box center [1080, 320] width 245 height 33
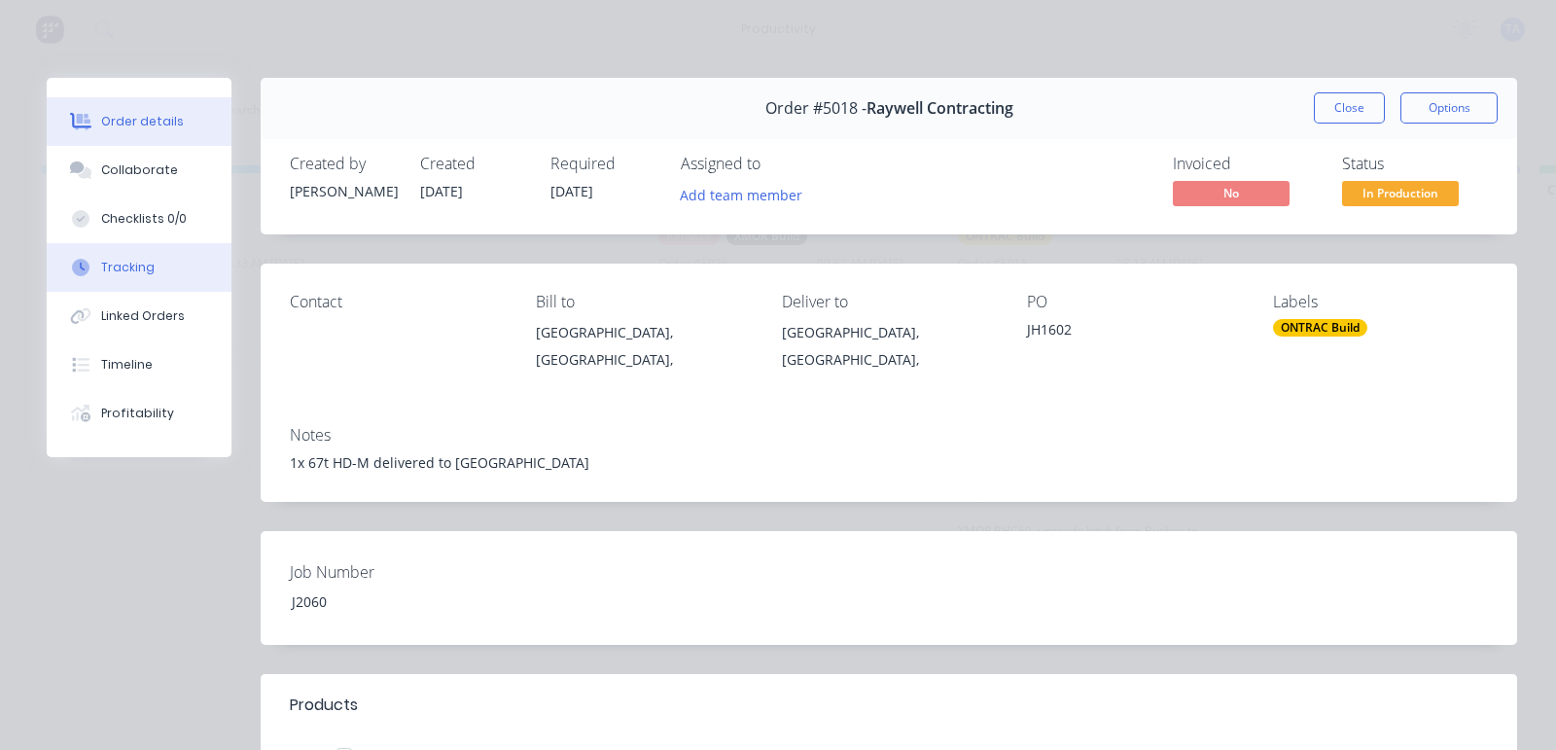
click at [134, 265] on div "Tracking" at bounding box center [127, 268] width 53 height 18
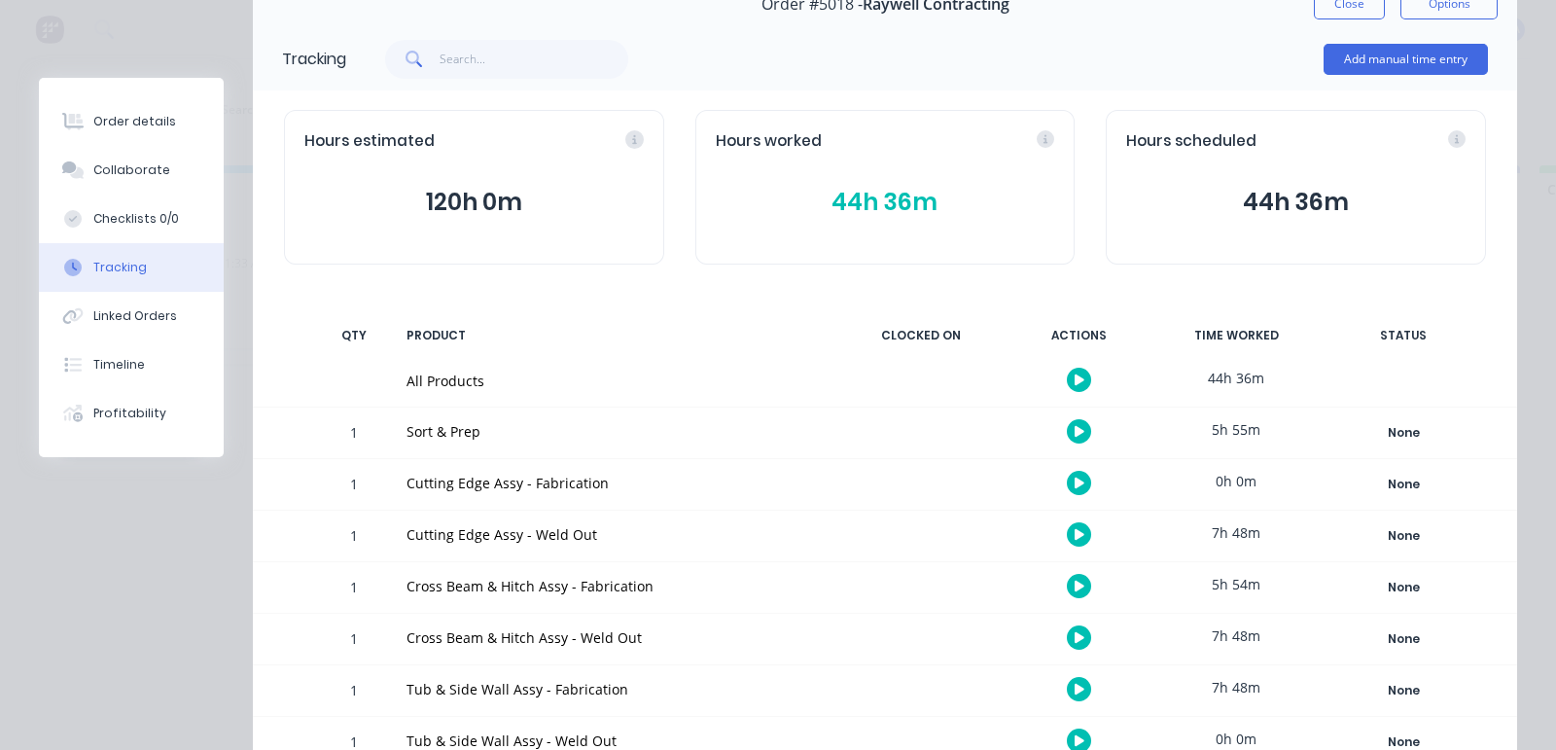
scroll to position [365, 0]
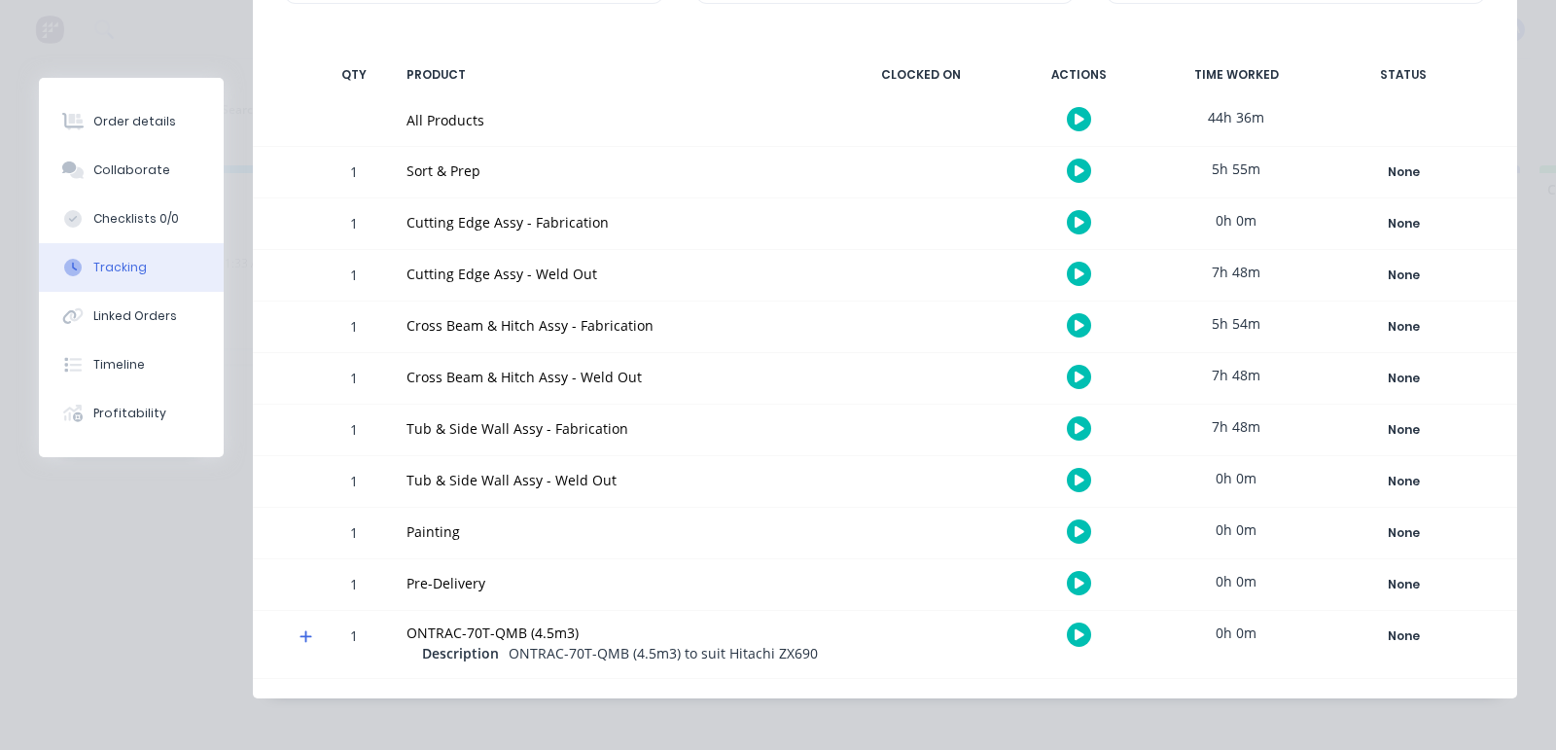
click at [1041, 224] on div at bounding box center [1079, 222] width 146 height 48
click at [1067, 224] on button "button" at bounding box center [1079, 222] width 24 height 24
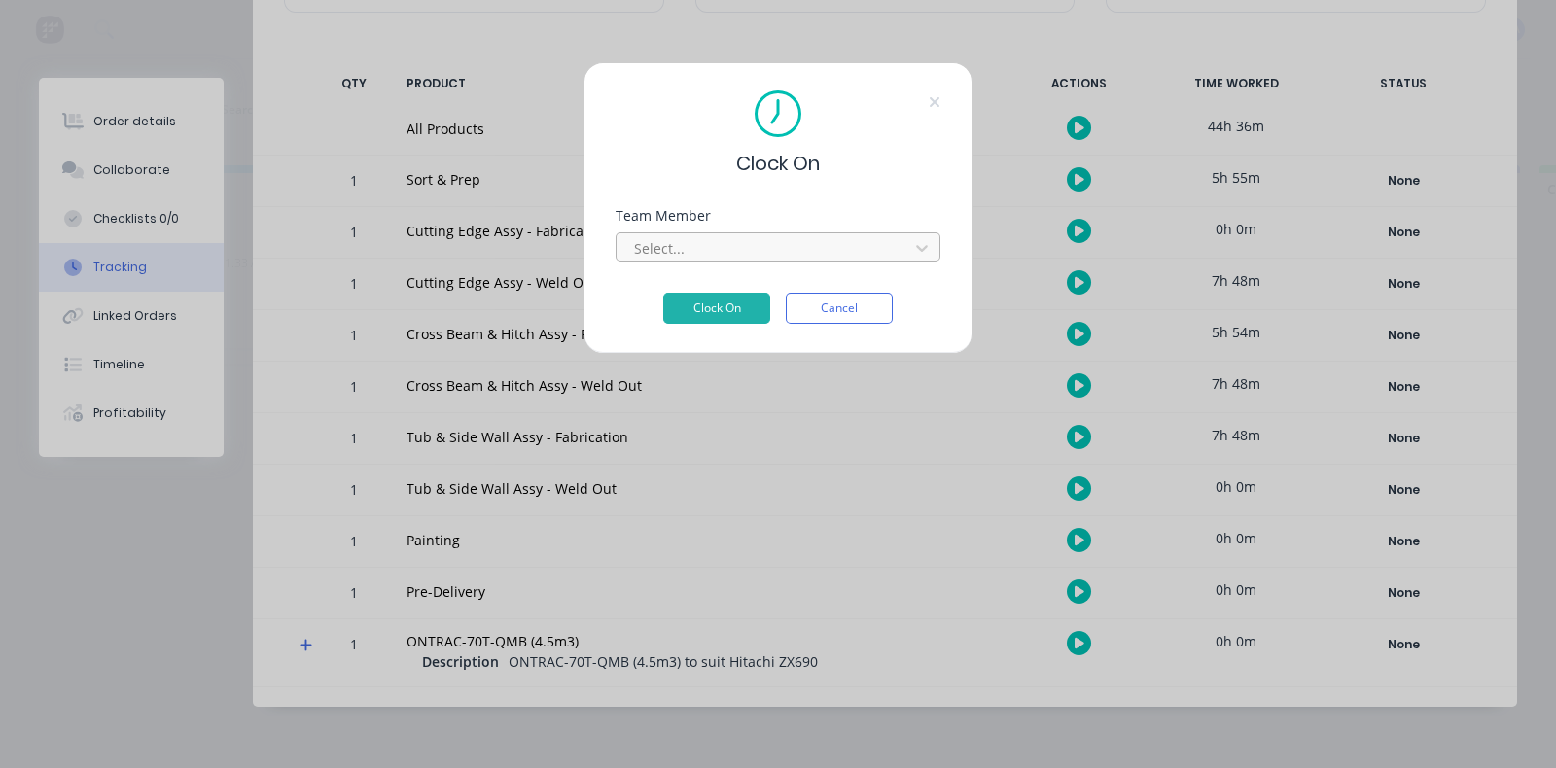
click at [718, 244] on div at bounding box center [765, 248] width 266 height 24
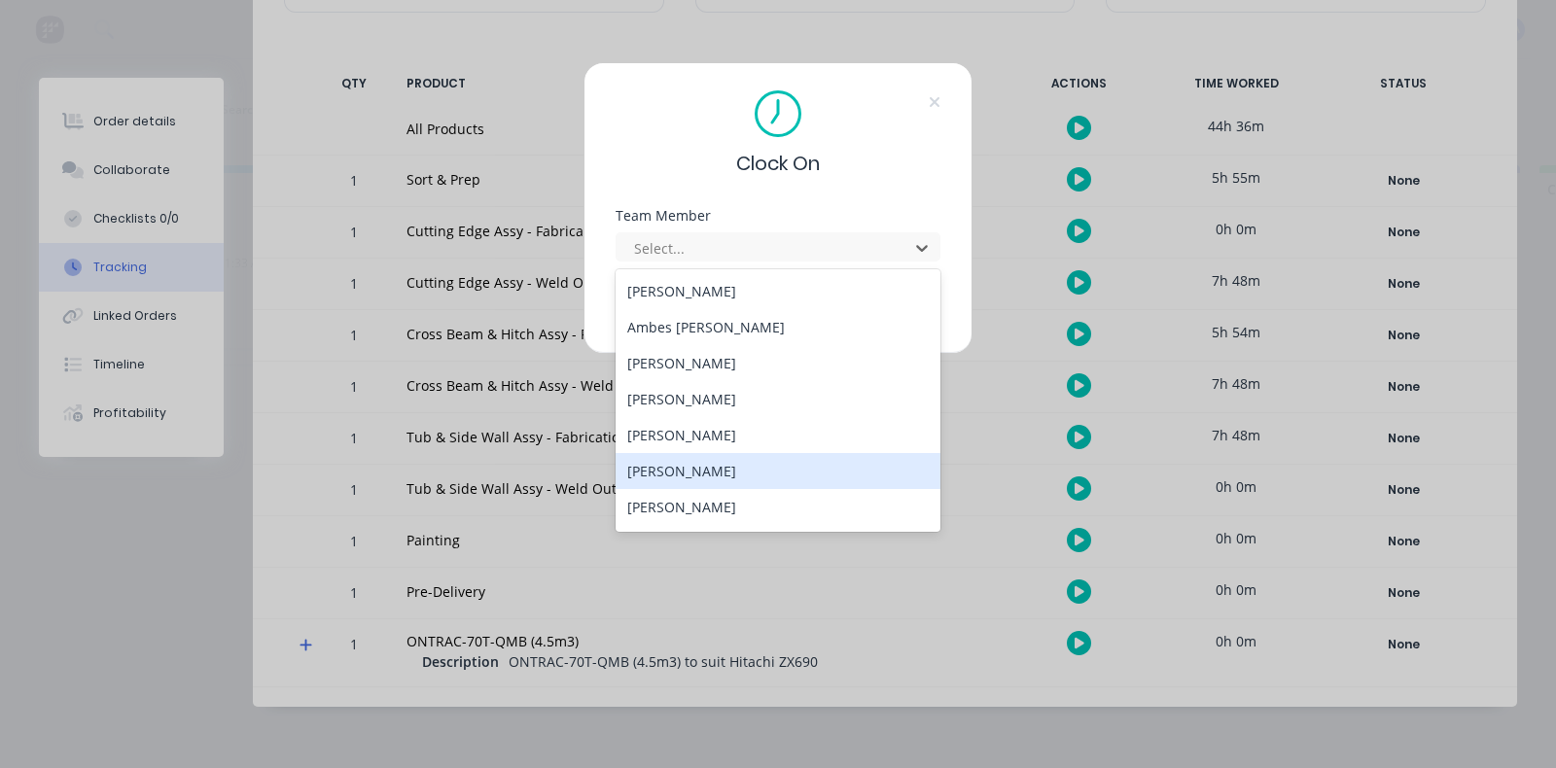
click at [700, 471] on div "[PERSON_NAME]" at bounding box center [778, 471] width 325 height 36
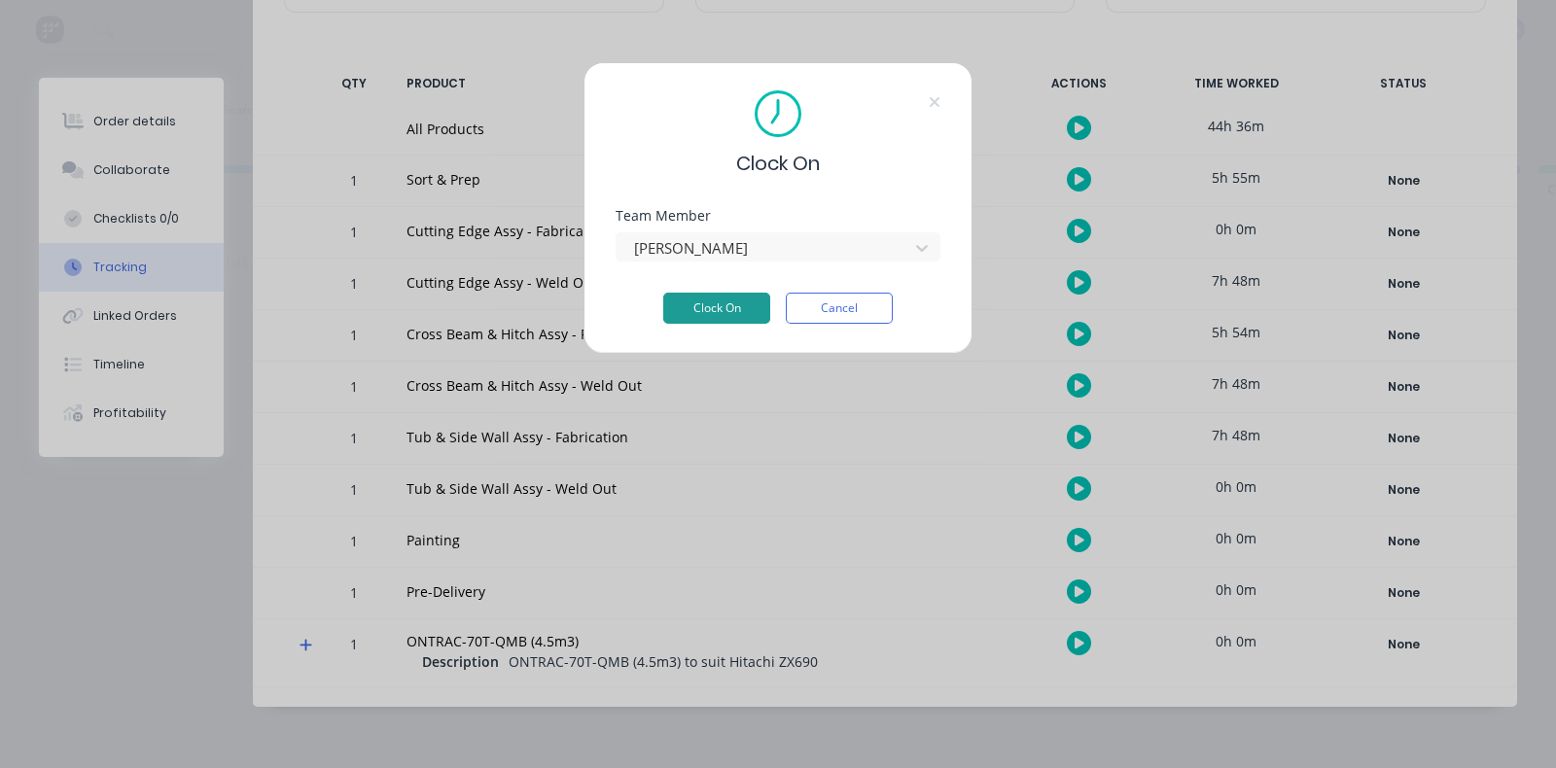
click at [722, 311] on button "Clock On" at bounding box center [716, 308] width 107 height 31
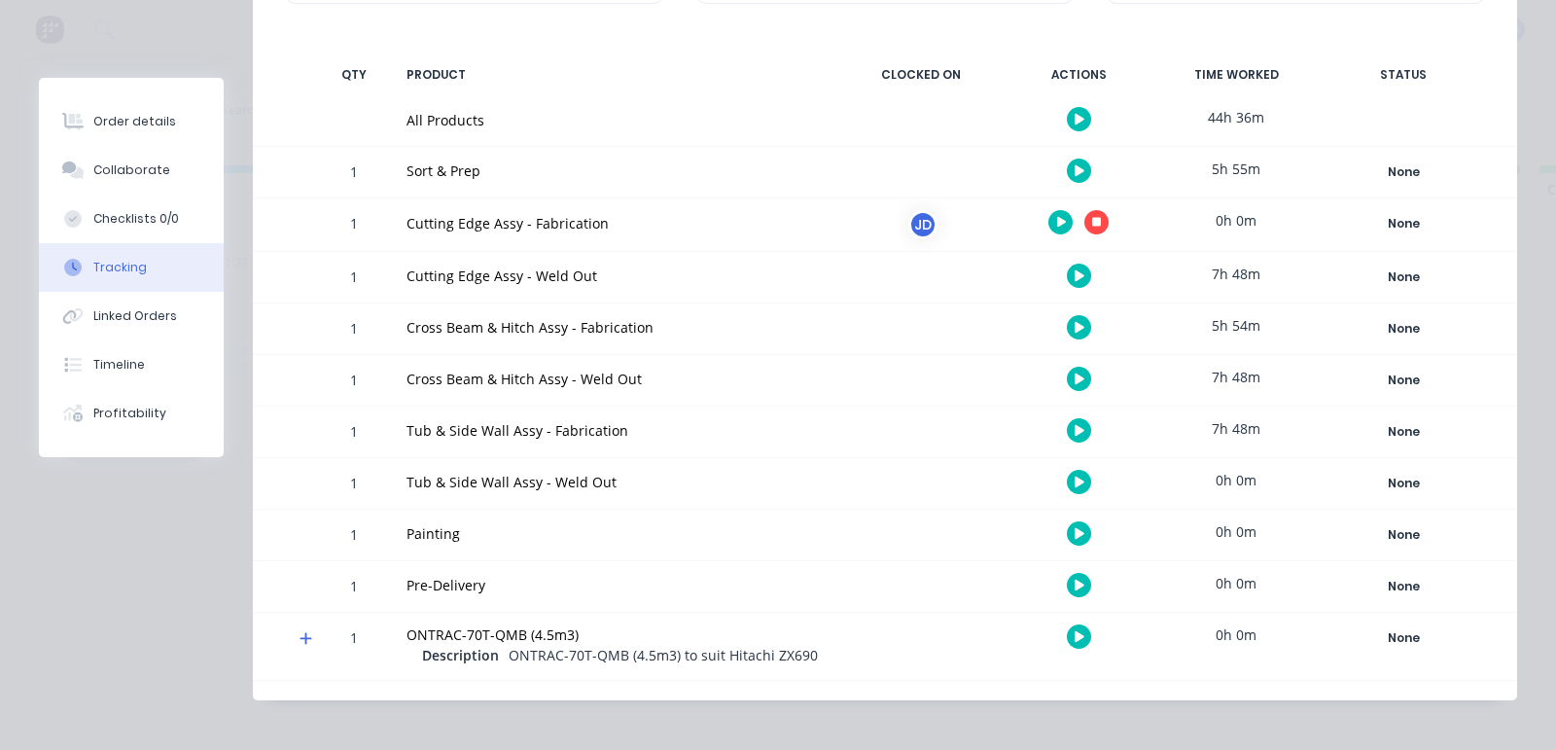
click at [1075, 477] on icon "button" at bounding box center [1080, 482] width 10 height 11
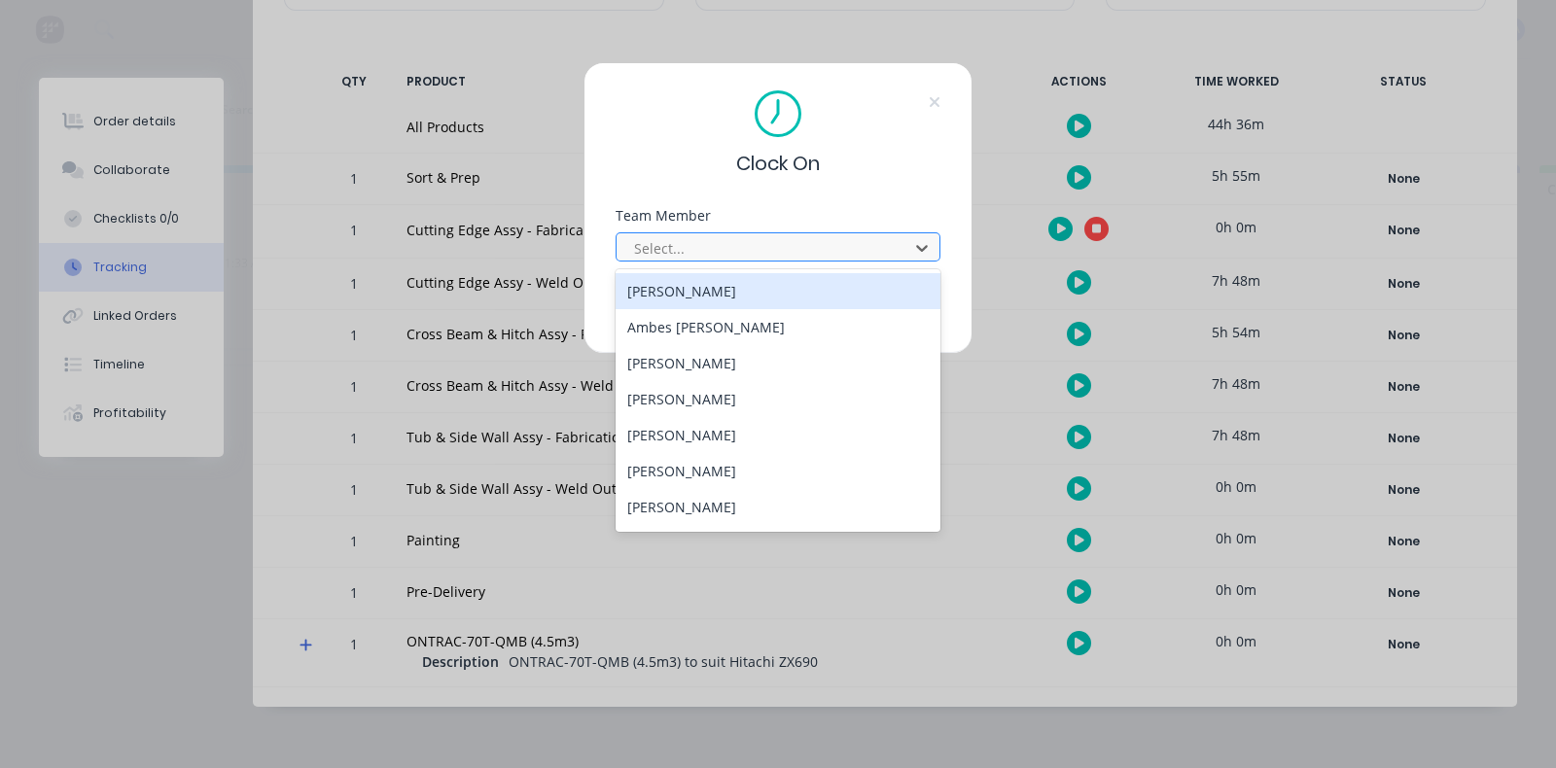
click at [717, 246] on div at bounding box center [765, 248] width 266 height 24
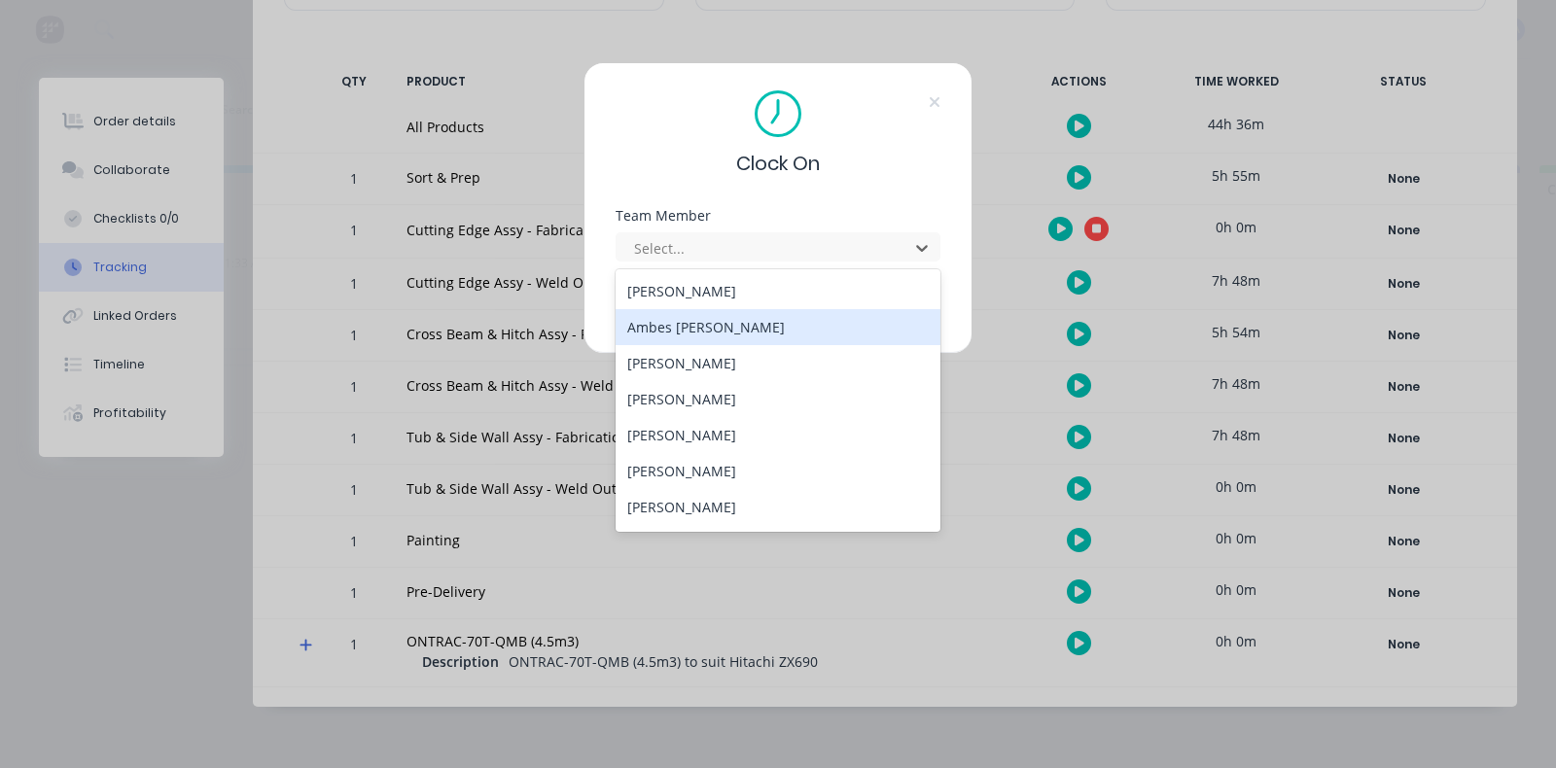
click at [694, 332] on div "Ambes [PERSON_NAME]" at bounding box center [778, 327] width 325 height 36
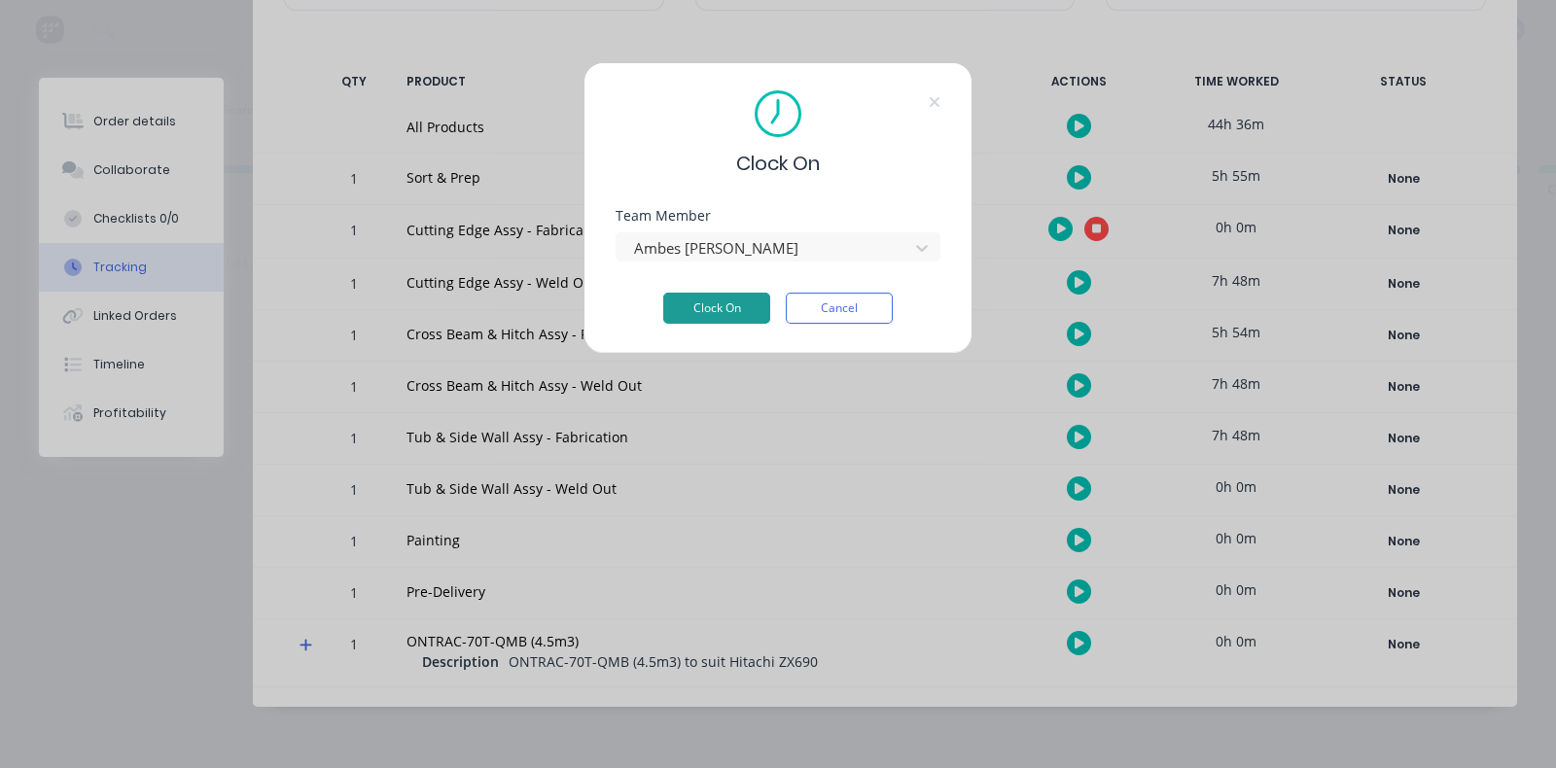
click at [706, 301] on button "Clock On" at bounding box center [716, 308] width 107 height 31
